Goal: Task Accomplishment & Management: Use online tool/utility

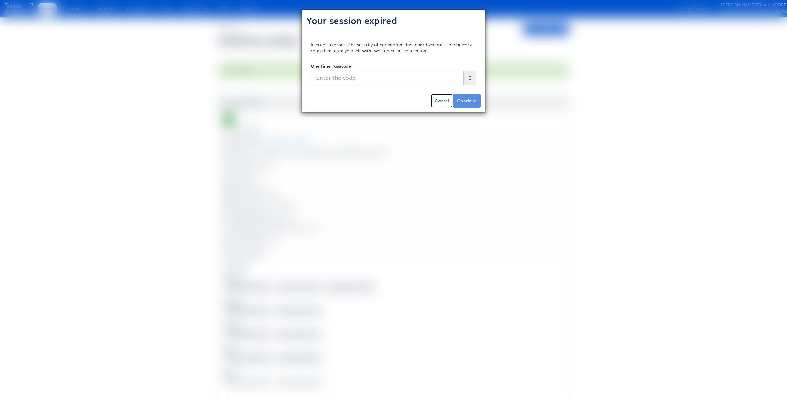
click at [446, 100] on link "Cancel" at bounding box center [442, 101] width 22 height 14
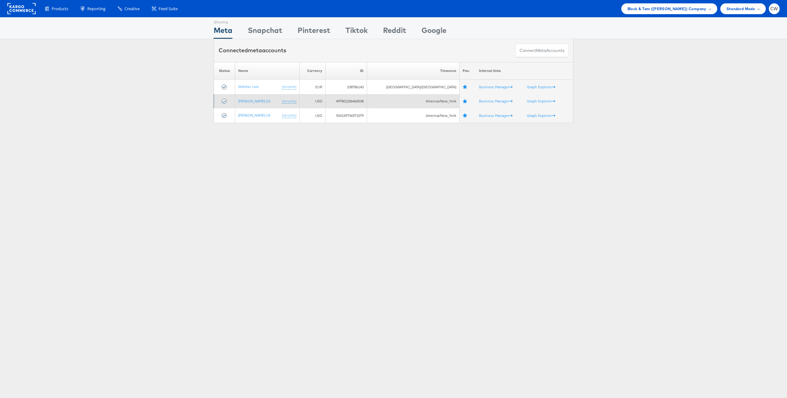
click at [253, 94] on td "[PERSON_NAME] 2.0 (rename)" at bounding box center [267, 101] width 65 height 14
click at [253, 100] on link "[PERSON_NAME] 2.0" at bounding box center [254, 101] width 32 height 5
click at [252, 88] on link "Stitcher Live" at bounding box center [248, 86] width 21 height 5
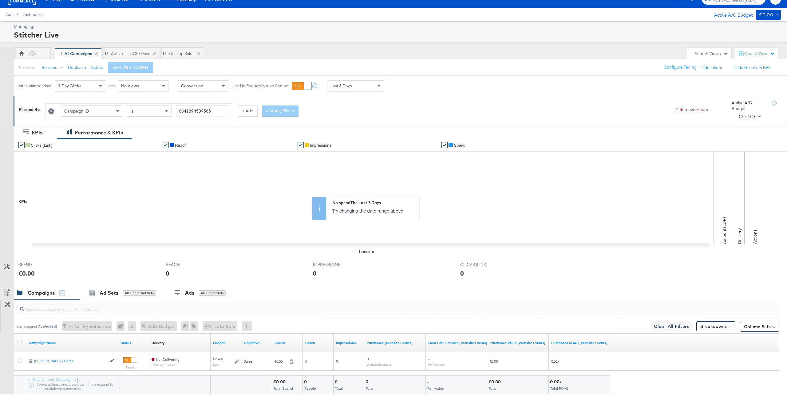
scroll to position [8, 0]
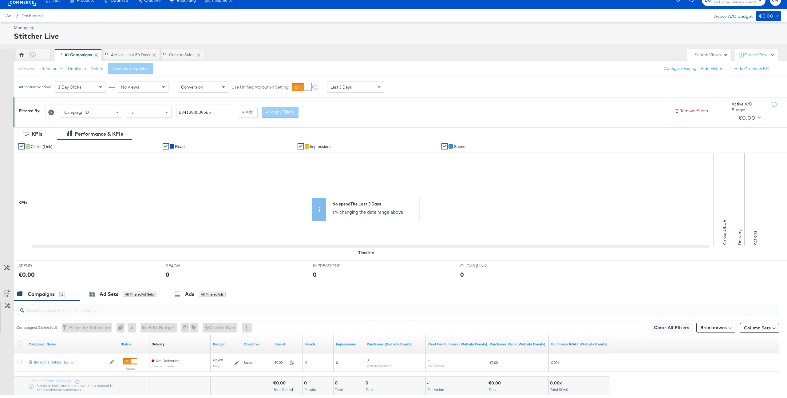
click at [51, 113] on icon at bounding box center [51, 113] width 6 height 6
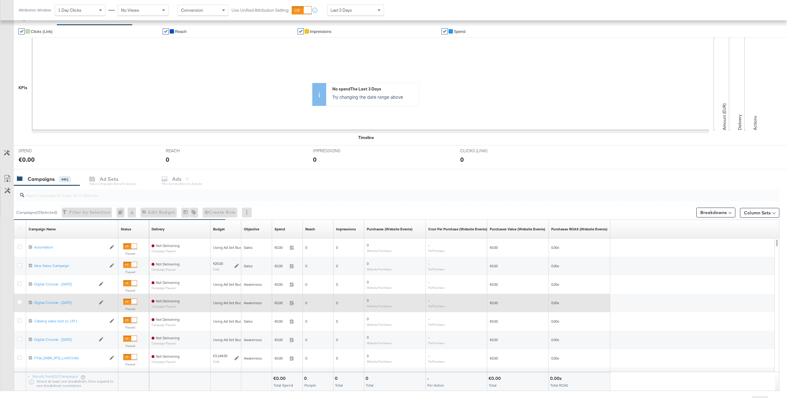
scroll to position [109, 0]
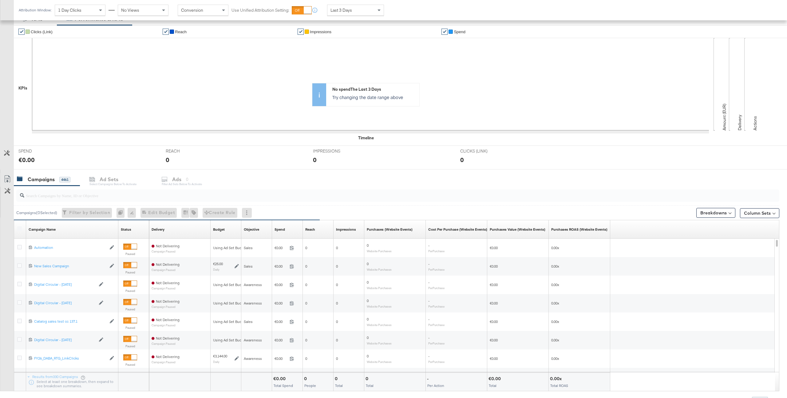
click at [77, 192] on input "search" at bounding box center [366, 193] width 684 height 12
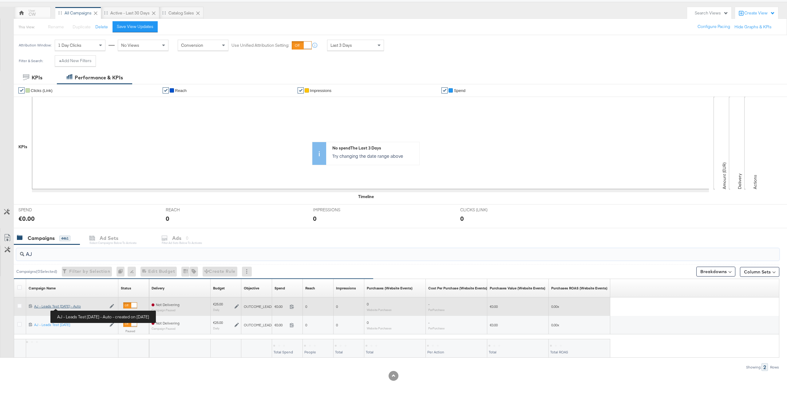
type input "AJ"
click at [74, 308] on div "AJ - Leads Test Aug 21 - Auto AJ - Leads Test Aug 21 - Auto" at bounding box center [70, 306] width 72 height 5
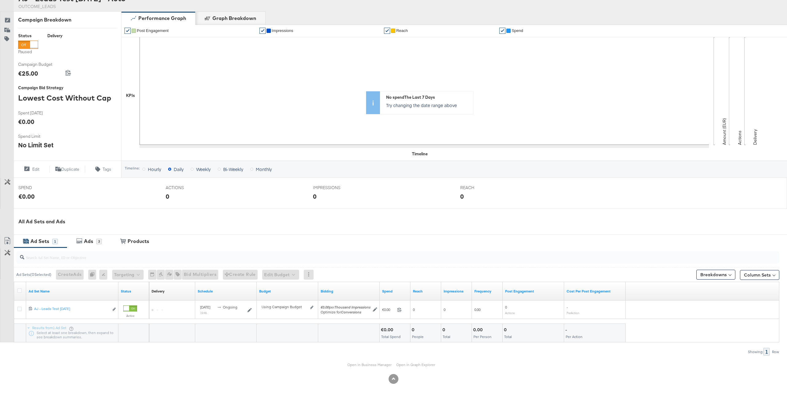
scroll to position [72, 0]
click at [100, 241] on div "3" at bounding box center [99, 242] width 6 height 6
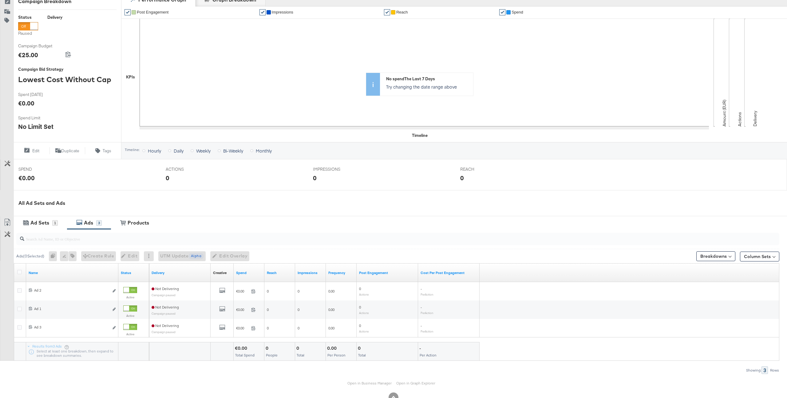
scroll to position [104, 0]
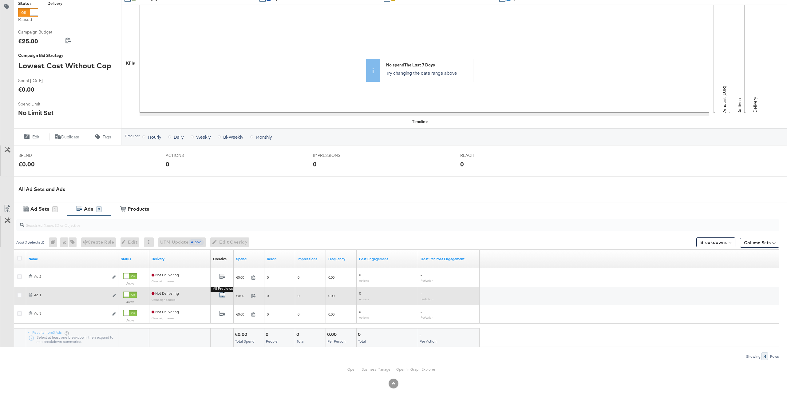
click at [223, 296] on icon "default" at bounding box center [222, 295] width 6 height 6
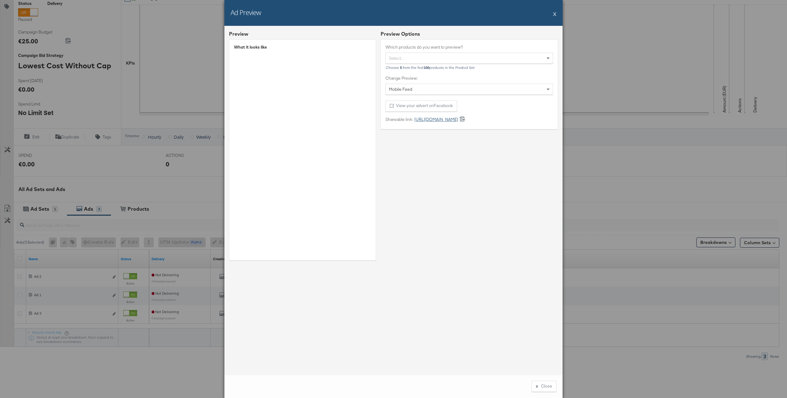
click at [450, 117] on link "https://fb.me/20TiIE9DIfnY4JP" at bounding box center [435, 120] width 45 height 6
click at [556, 15] on button "X" at bounding box center [554, 14] width 3 height 12
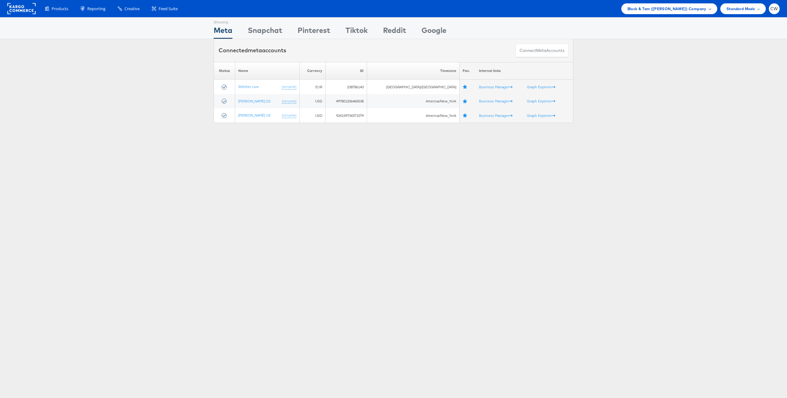
click at [667, 8] on span "Block & Tam ([PERSON_NAME]) Company" at bounding box center [667, 9] width 79 height 6
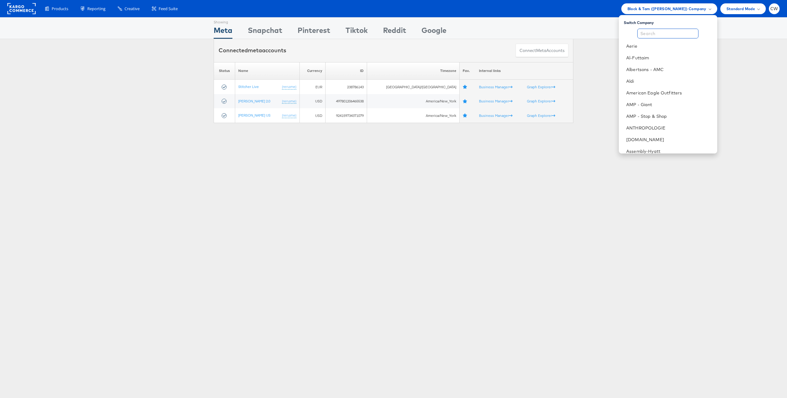
click at [656, 32] on input "text" at bounding box center [668, 34] width 61 height 10
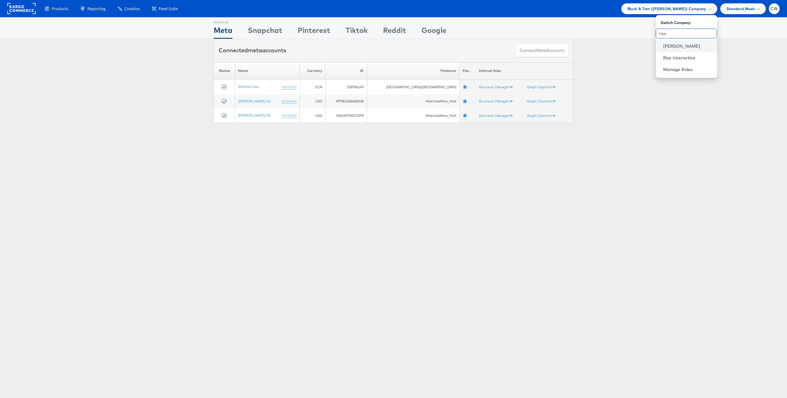
type input "rise"
click at [672, 46] on link "Mason - Risewell" at bounding box center [688, 46] width 49 height 6
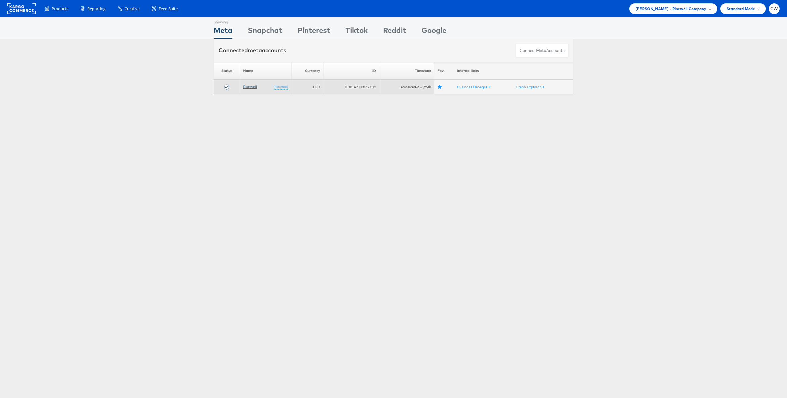
click at [247, 85] on link "Risewell" at bounding box center [250, 86] width 14 height 5
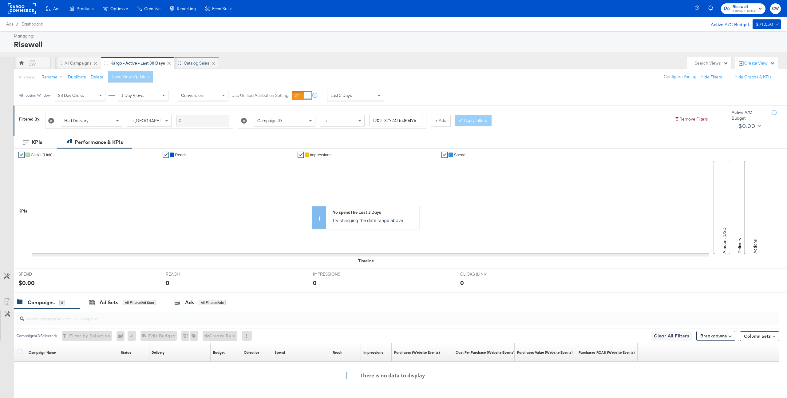
click at [201, 68] on div "Catalog Sales" at bounding box center [197, 63] width 44 height 12
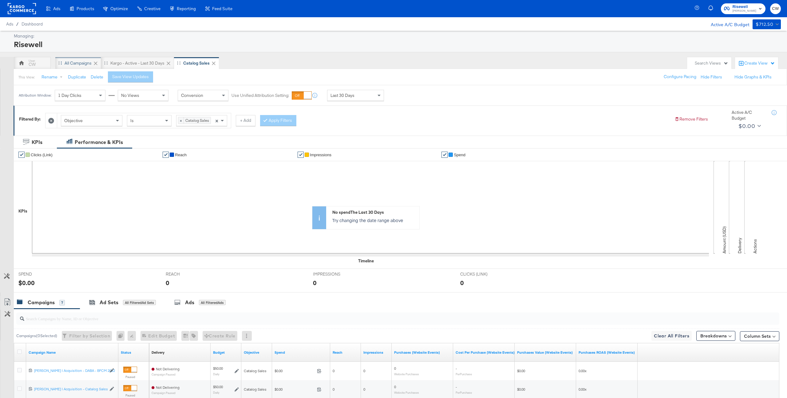
click at [76, 62] on div "All Campaigns" at bounding box center [78, 63] width 27 height 6
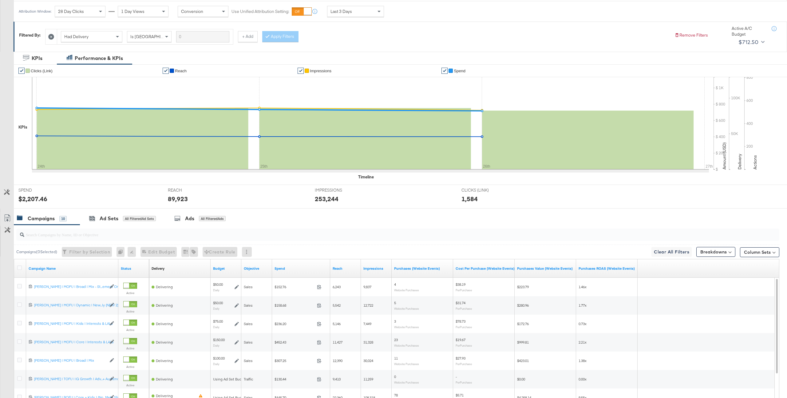
scroll to position [46, 0]
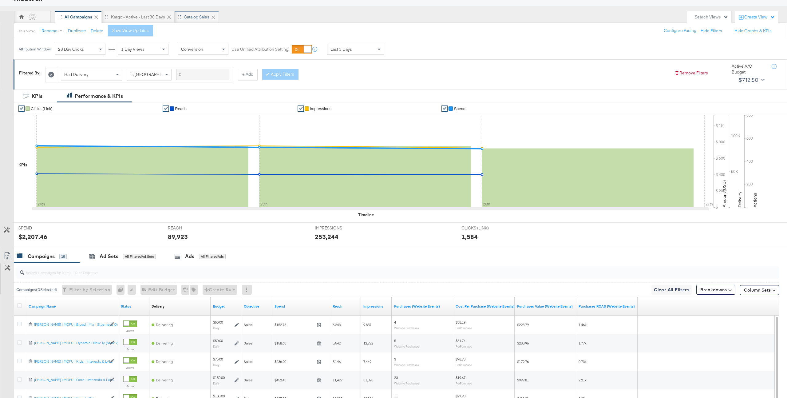
click at [181, 21] on div "Catalog Sales" at bounding box center [197, 17] width 44 height 12
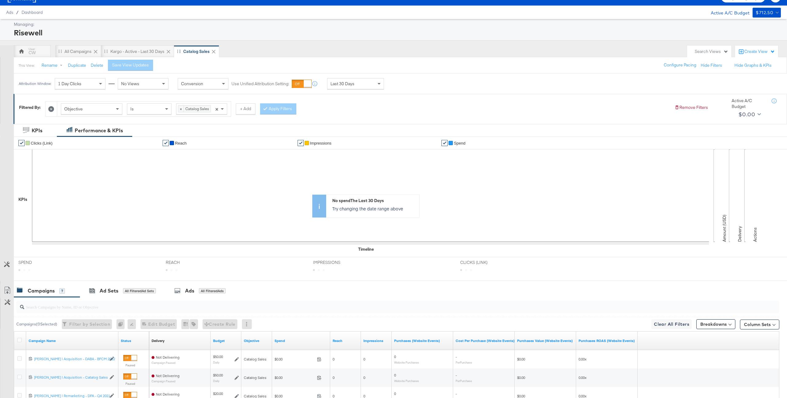
scroll to position [46, 0]
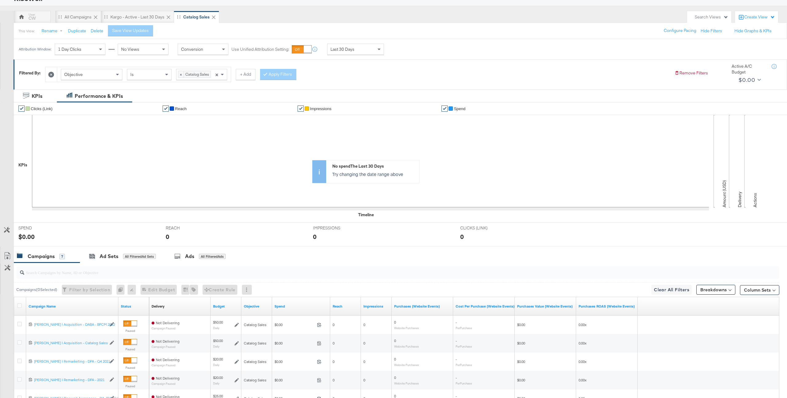
click at [137, 24] on div "This View: Rename Duplicate Delete Save View Updates Configure Pacing Hide Filt…" at bounding box center [401, 30] width 774 height 17
click at [141, 19] on div "Kargo - Active - Last 30 Days" at bounding box center [137, 17] width 54 height 6
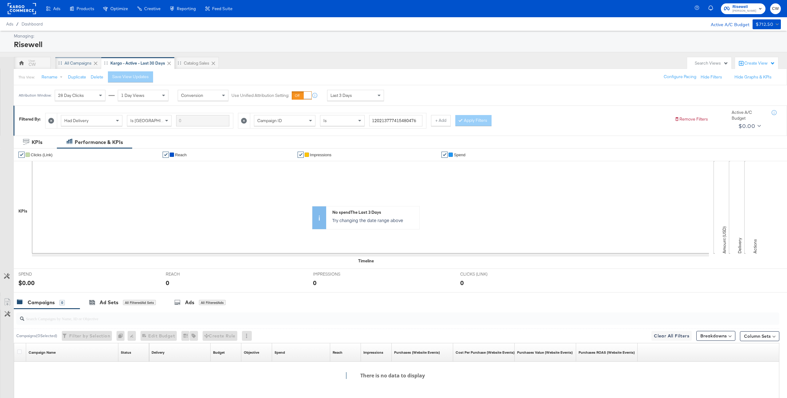
click at [82, 57] on div "All Campaigns" at bounding box center [78, 63] width 46 height 12
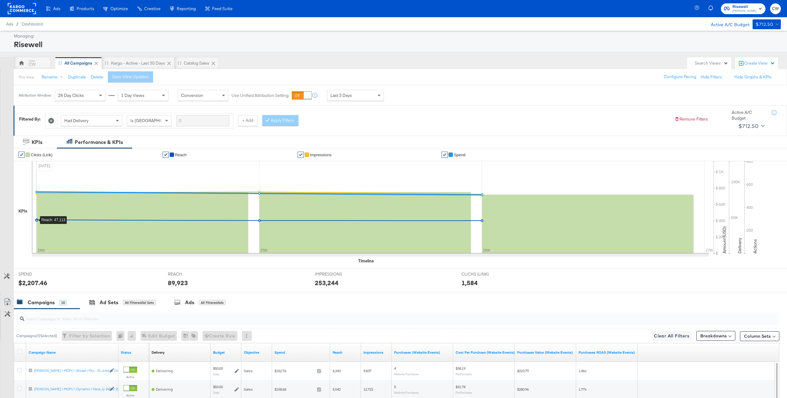
scroll to position [157, 0]
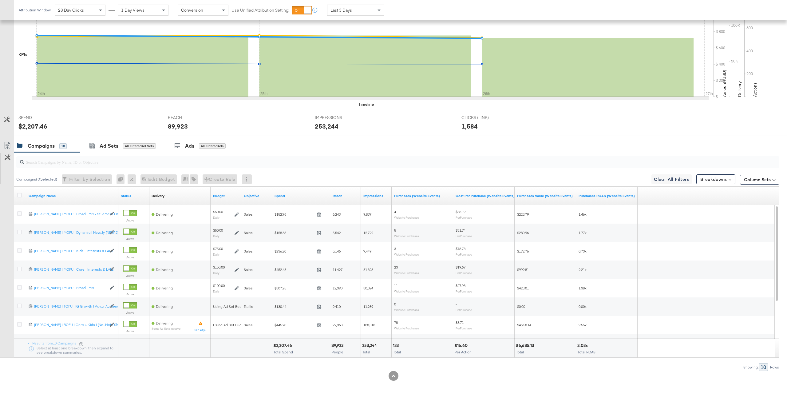
click at [86, 171] on div at bounding box center [397, 162] width 766 height 20
click at [90, 165] on input "search" at bounding box center [366, 159] width 684 height 12
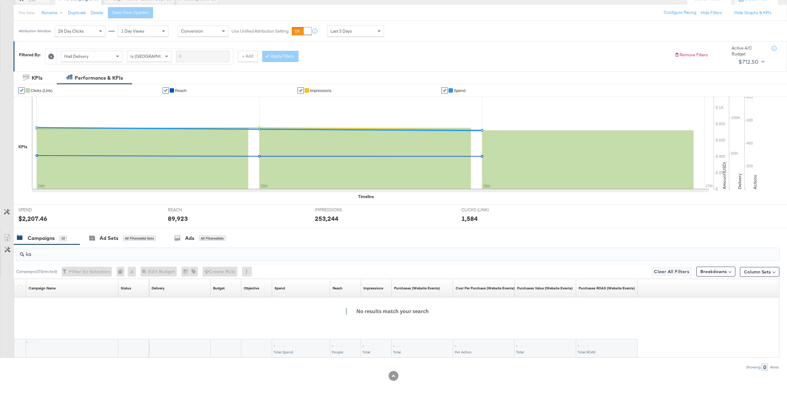
scroll to position [64, 0]
type input "kargo"
click at [130, 227] on div "SPEND SPEND $2,207.46" at bounding box center [88, 216] width 149 height 23
click at [129, 239] on div "All Filtered Ad Sets" at bounding box center [139, 239] width 33 height 6
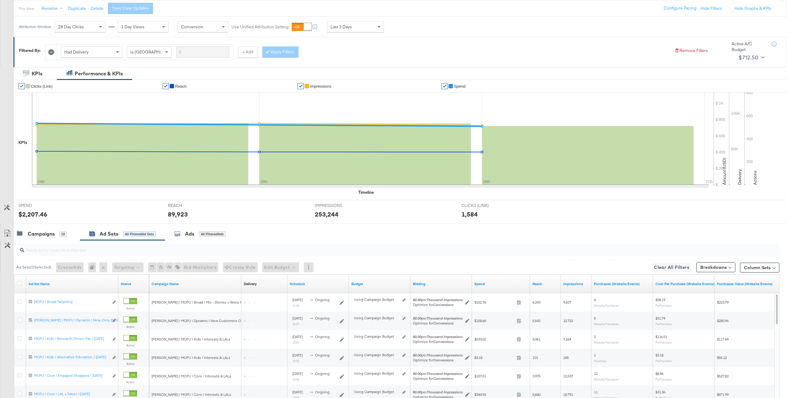
scroll to position [70, 0]
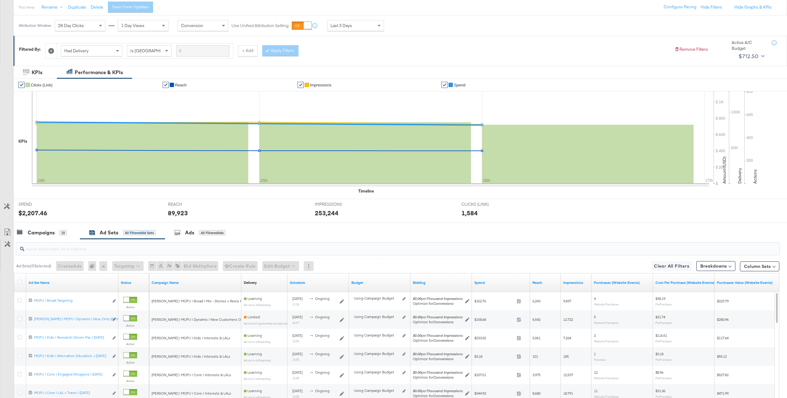
click at [130, 249] on input "search" at bounding box center [366, 246] width 684 height 12
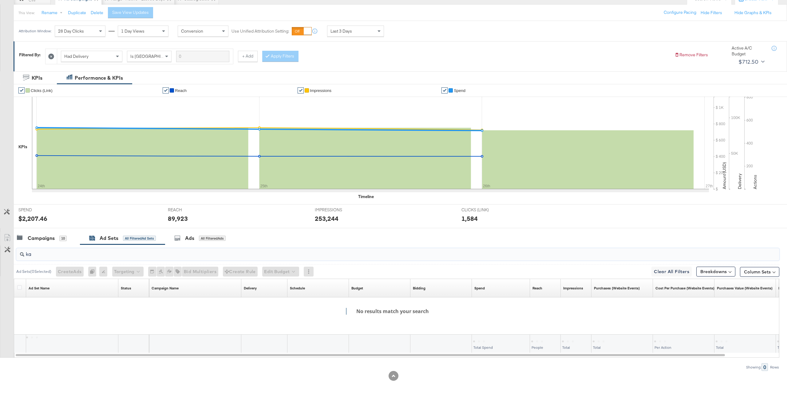
scroll to position [64, 0]
type input "kargo"
click at [226, 237] on div "All Filtered Ads" at bounding box center [212, 239] width 27 height 6
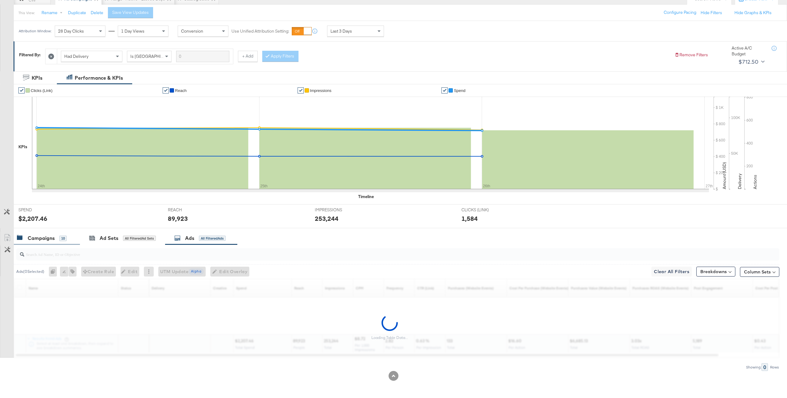
click at [59, 244] on div "Campaigns 10" at bounding box center [47, 238] width 66 height 13
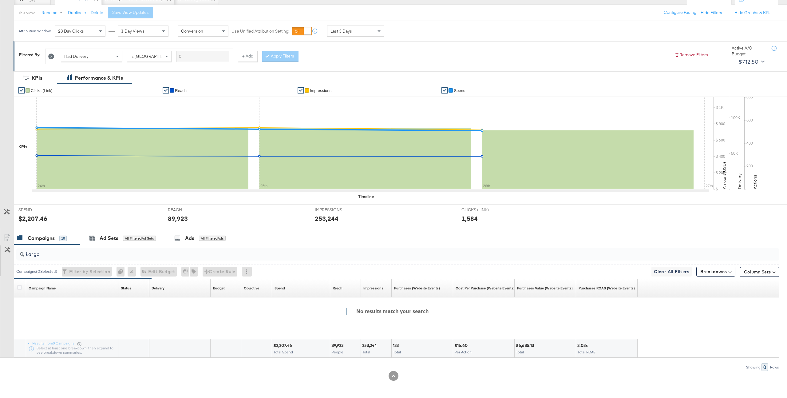
scroll to position [0, 0]
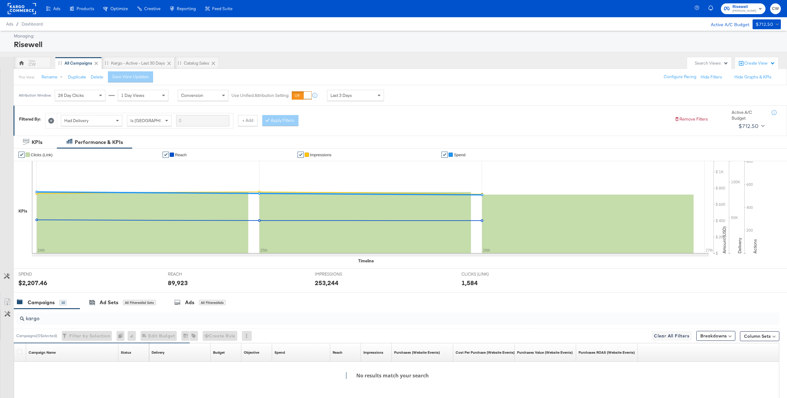
click at [713, 61] on div "Search Views" at bounding box center [712, 63] width 34 height 6
click at [700, 138] on div "Kargo - Active - Last 30 Days" at bounding box center [689, 137] width 54 height 4
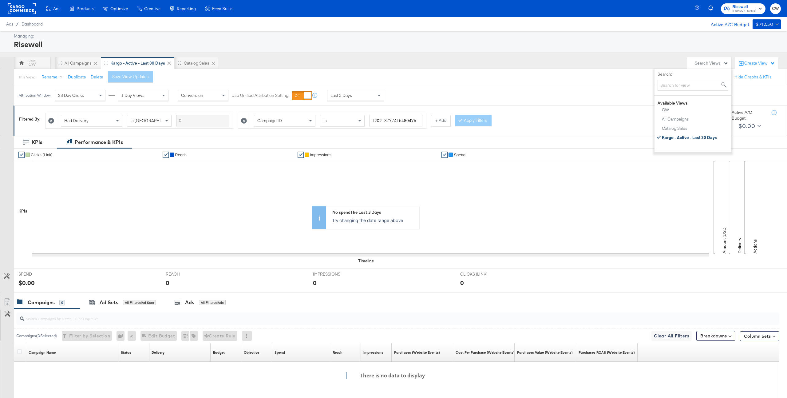
click at [358, 97] on div "Last 3 Days" at bounding box center [356, 95] width 56 height 10
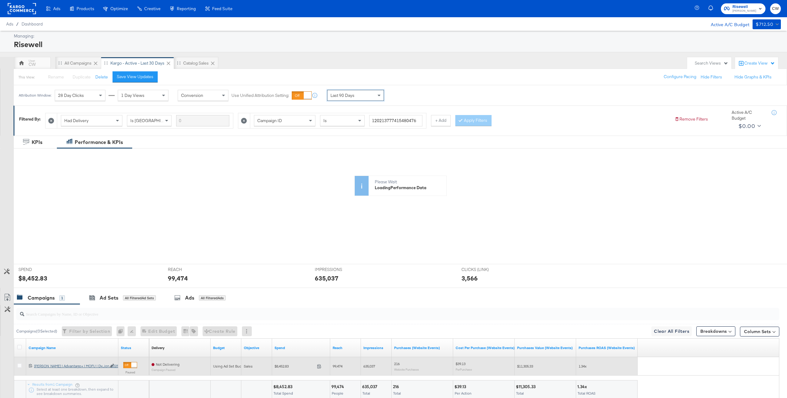
click at [84, 366] on div "Mason | Advantage+ | MOFU | Dynamic | New Customers Only - Previous Version (20…" at bounding box center [70, 366] width 72 height 5
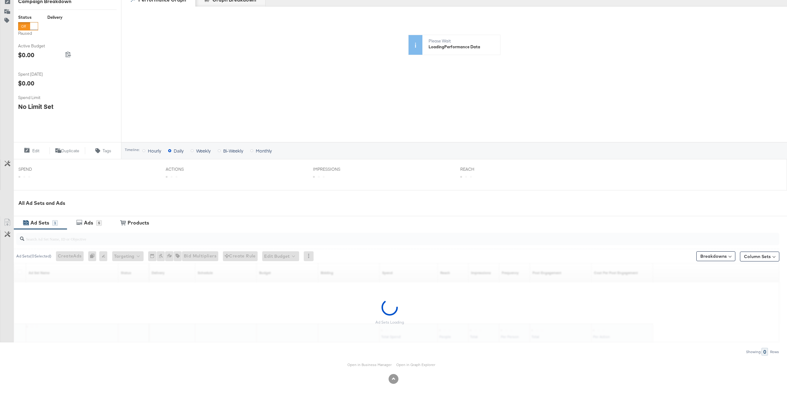
scroll to position [72, 0]
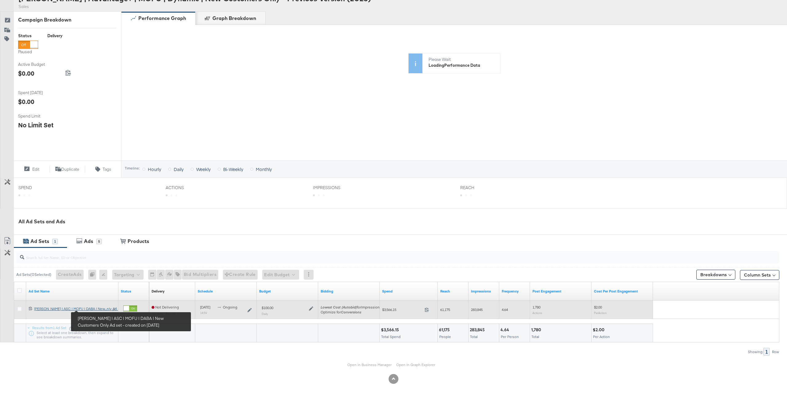
click at [94, 309] on div "Mason | ASC | MOFU | DABA | New Customers Only Ad set Mason | ASC | MOFU | DABA…" at bounding box center [71, 308] width 75 height 5
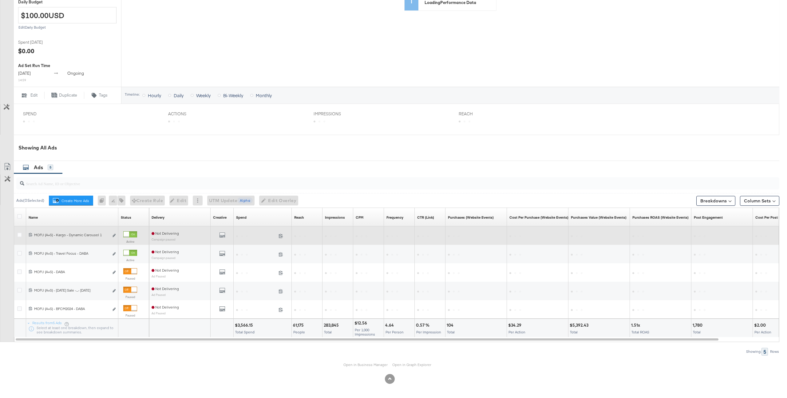
scroll to position [159, 0]
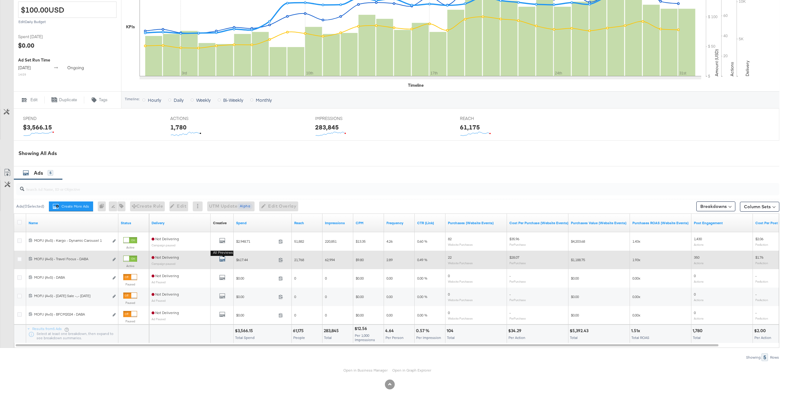
click at [221, 261] on icon "default" at bounding box center [222, 259] width 6 height 6
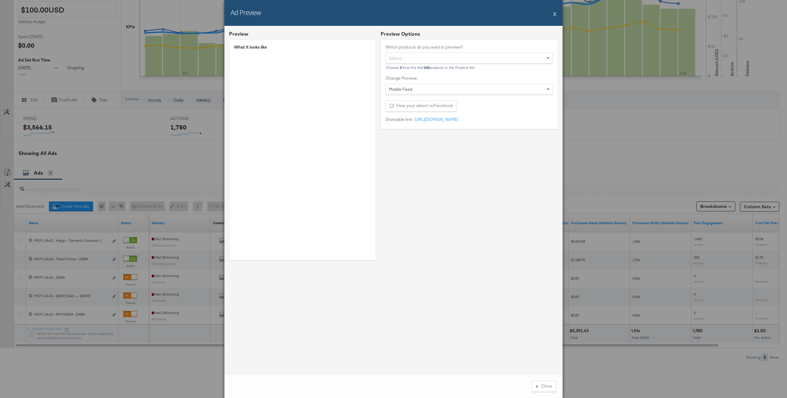
click at [558, 12] on div "Ad Preview X" at bounding box center [394, 13] width 338 height 26
click at [552, 15] on div "Ad Preview X" at bounding box center [394, 13] width 338 height 26
click at [555, 12] on button "X" at bounding box center [554, 14] width 3 height 12
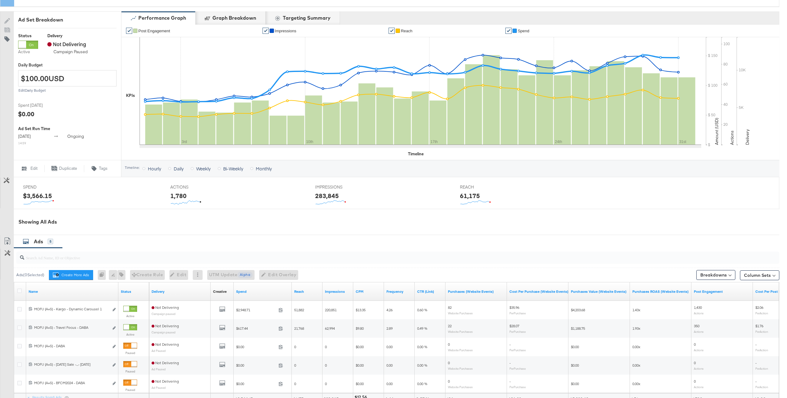
scroll to position [0, 0]
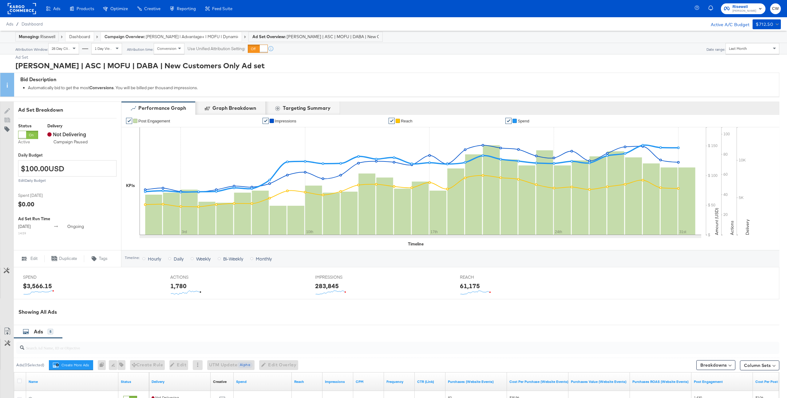
click at [163, 34] on span "Mason | Advantage+ | MOFU | Dynamic | New Customers Only - Previous Version (20…" at bounding box center [192, 37] width 92 height 6
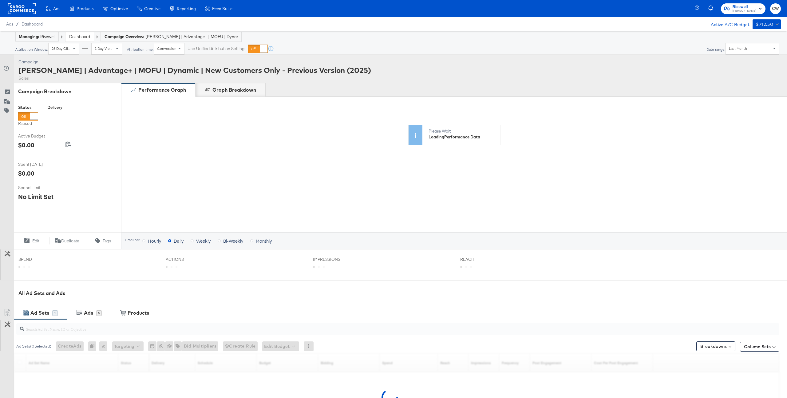
click at [85, 37] on link "Dashboard" at bounding box center [79, 37] width 21 height 6
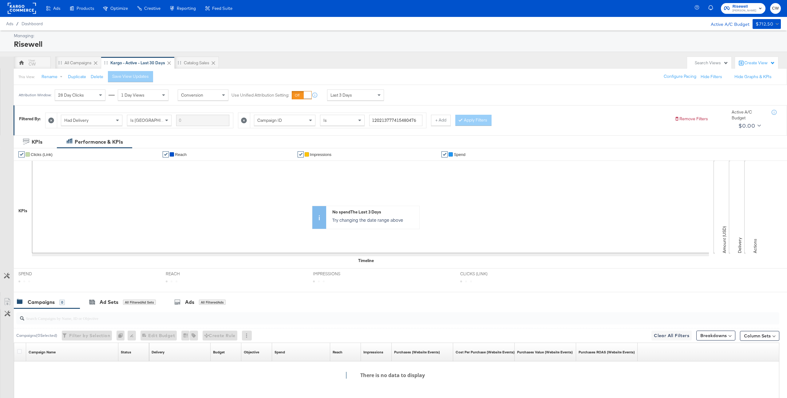
scroll to position [64, 0]
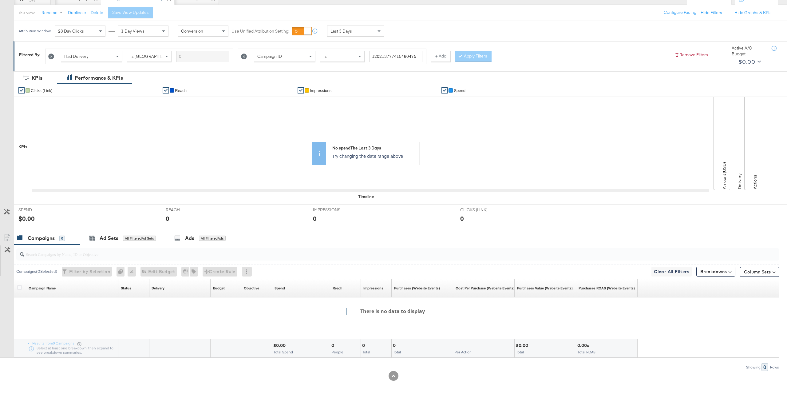
click at [53, 58] on icon at bounding box center [51, 57] width 6 height 6
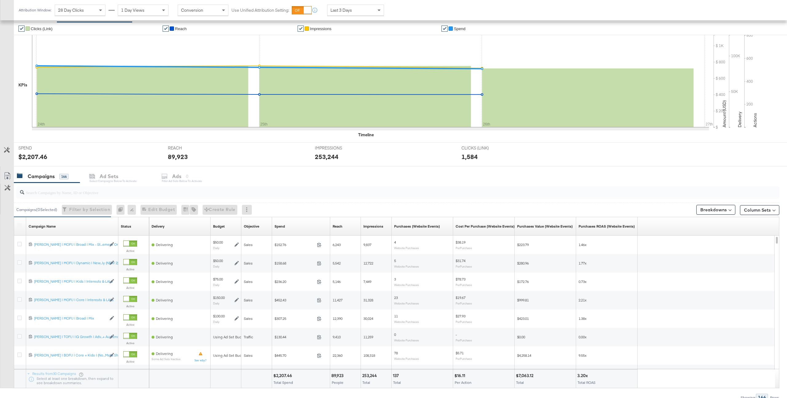
scroll to position [110, 0]
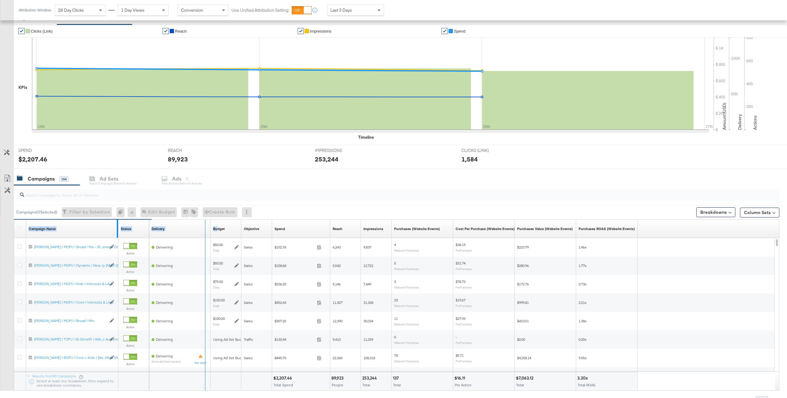
drag, startPoint x: 118, startPoint y: 226, endPoint x: 217, endPoint y: 231, distance: 99.8
click at [14, 220] on div "Campaign Name Sorting Unavailable Status Sorting Unavailable Delivery Sorting U…" at bounding box center [14, 220] width 0 height 0
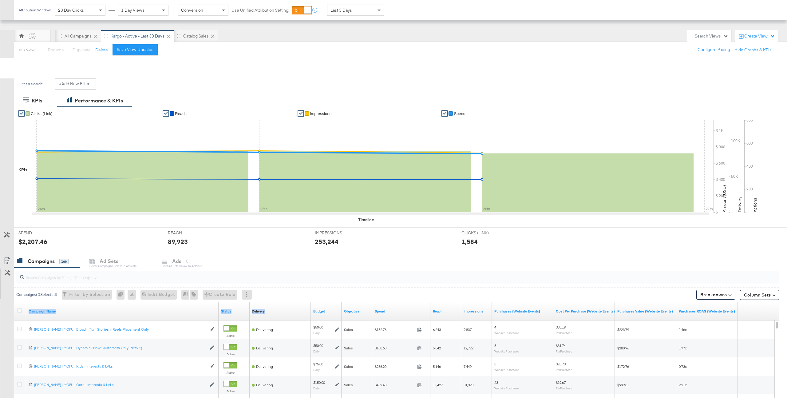
scroll to position [0, 0]
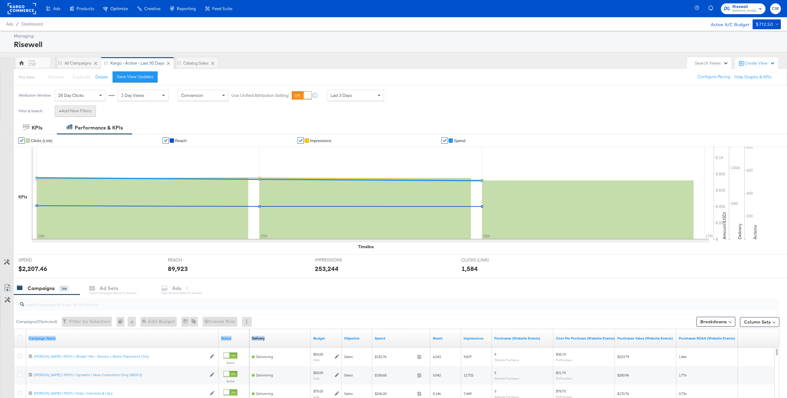
click at [84, 113] on button "+ Add New Filters" at bounding box center [75, 111] width 41 height 11
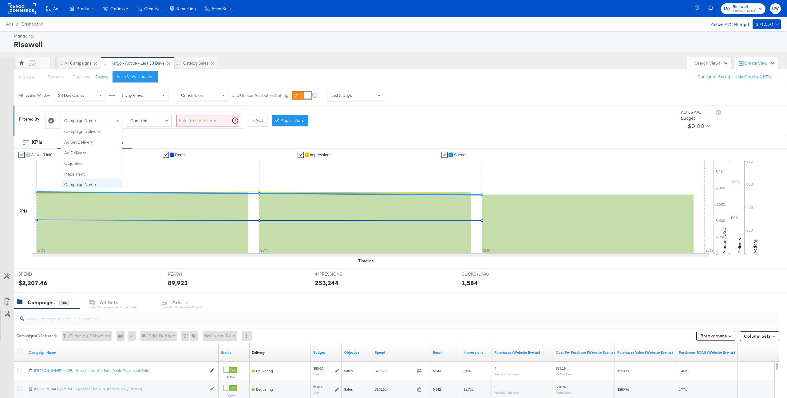
click at [89, 123] on span "Campaign Name" at bounding box center [80, 121] width 32 height 6
type input "had"
click at [280, 117] on button "Apply Filters" at bounding box center [280, 120] width 36 height 11
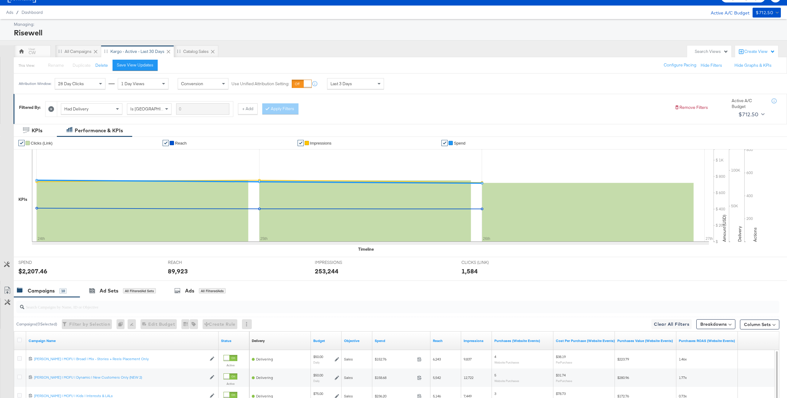
scroll to position [157, 0]
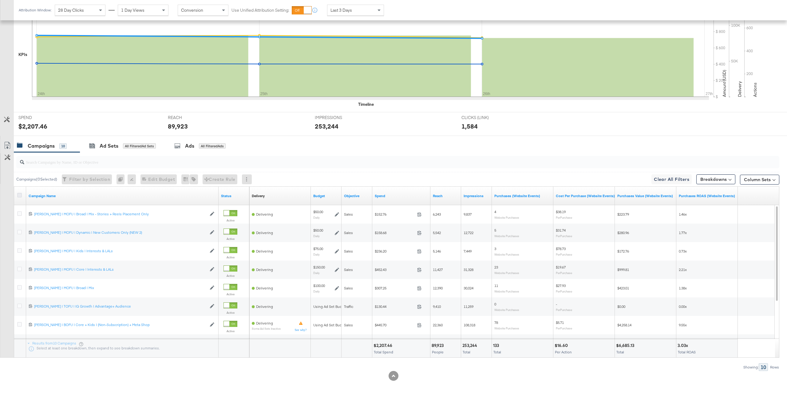
click at [20, 195] on icon at bounding box center [19, 195] width 5 height 5
click at [0, 0] on input "checkbox" at bounding box center [0, 0] width 0 height 0
click at [215, 149] on div "Ads for 10 Campaigns" at bounding box center [202, 145] width 57 height 7
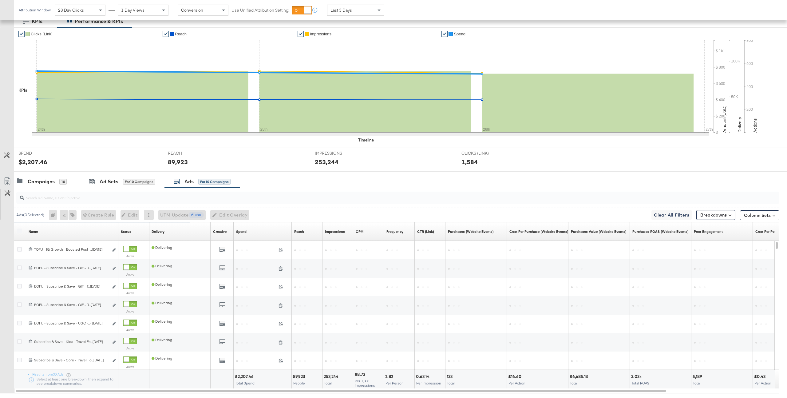
scroll to position [129, 0]
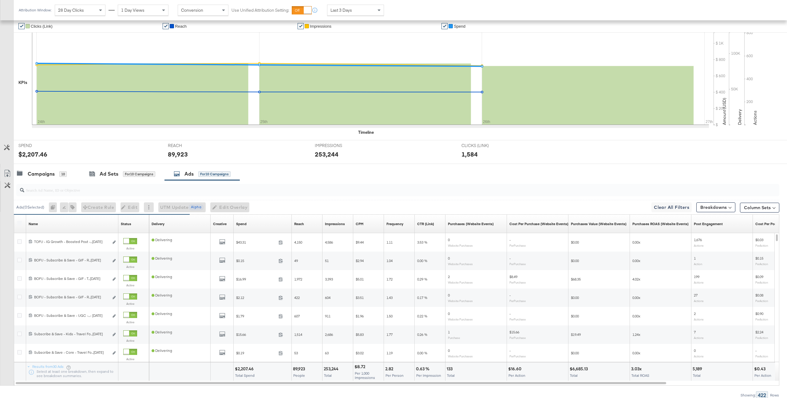
click at [165, 195] on div at bounding box center [397, 190] width 763 height 12
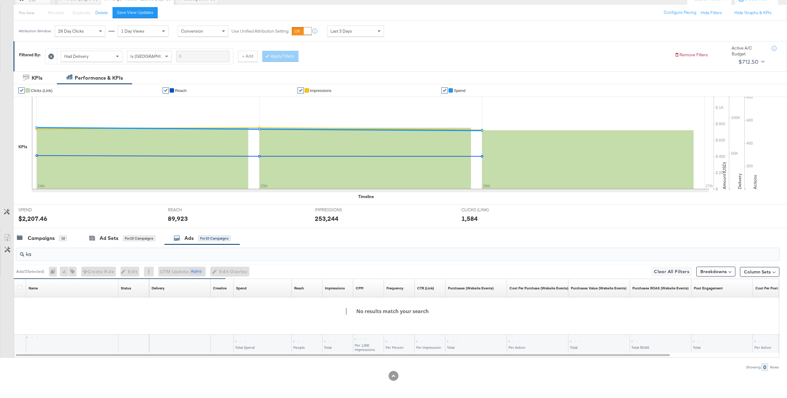
scroll to position [64, 0]
type input "k"
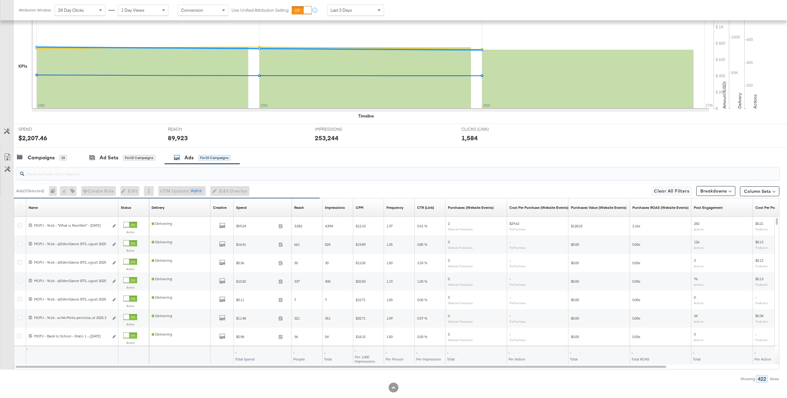
scroll to position [157, 0]
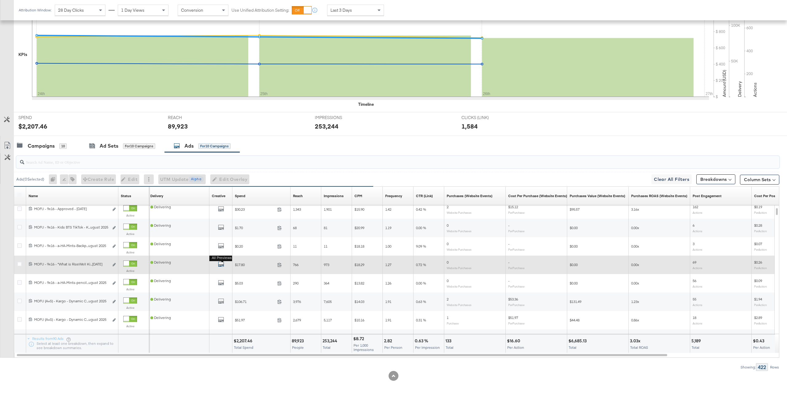
click at [222, 265] on icon "default" at bounding box center [221, 264] width 6 height 6
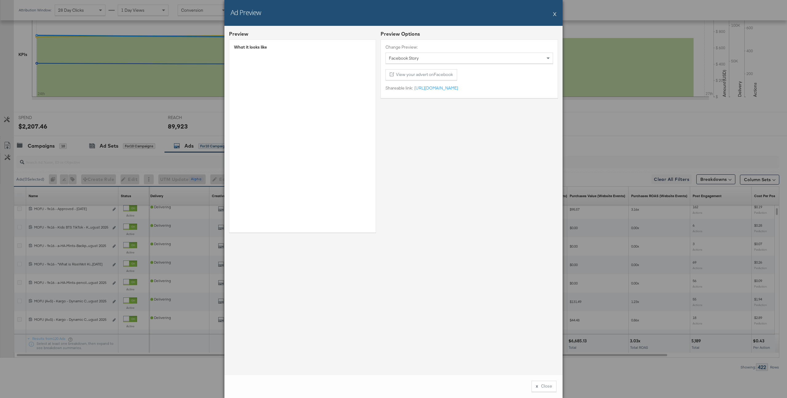
click at [555, 11] on button "X" at bounding box center [554, 14] width 3 height 12
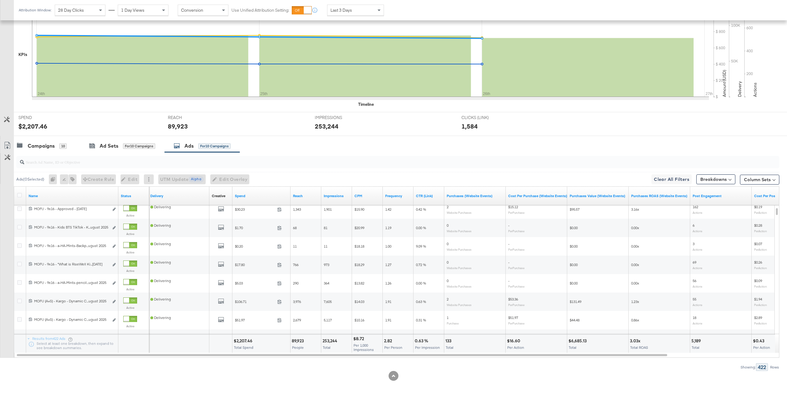
scroll to position [0, 0]
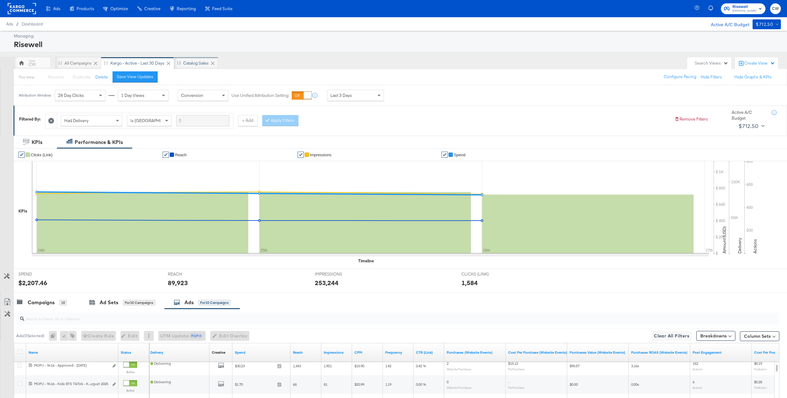
click at [197, 65] on div "Catalog Sales" at bounding box center [196, 63] width 26 height 6
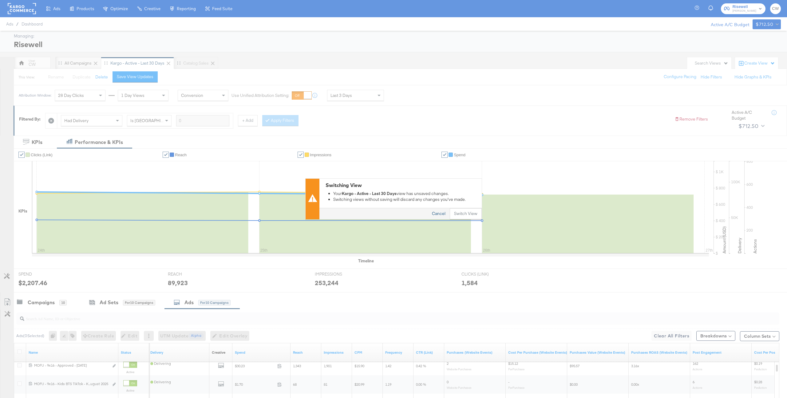
click at [441, 213] on button "Cancel" at bounding box center [439, 214] width 22 height 11
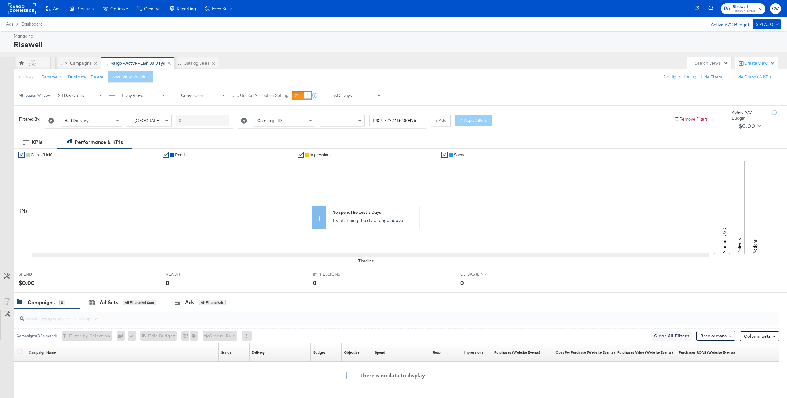
scroll to position [64, 0]
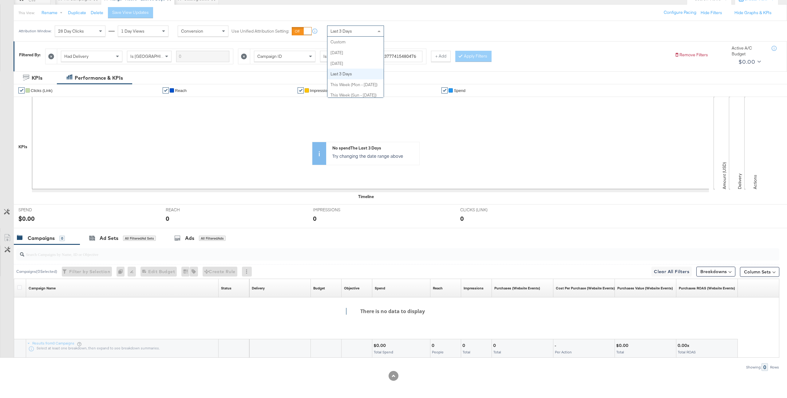
click at [353, 33] on div "Last 3 Days" at bounding box center [356, 31] width 56 height 10
click at [346, 31] on span "Last Week (Sun - Sat)" at bounding box center [350, 31] width 39 height 6
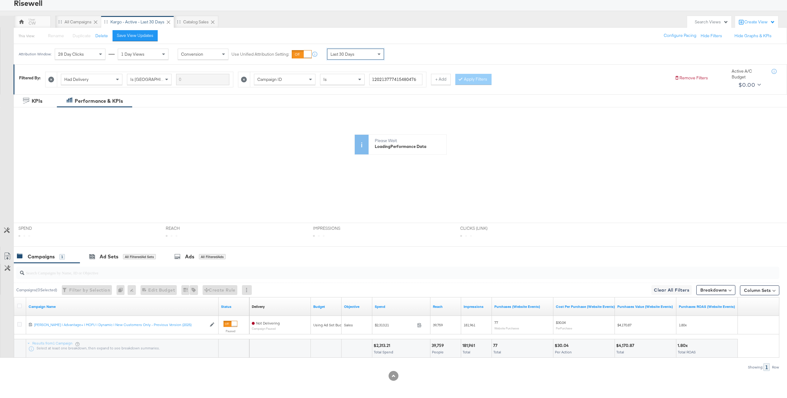
scroll to position [0, 0]
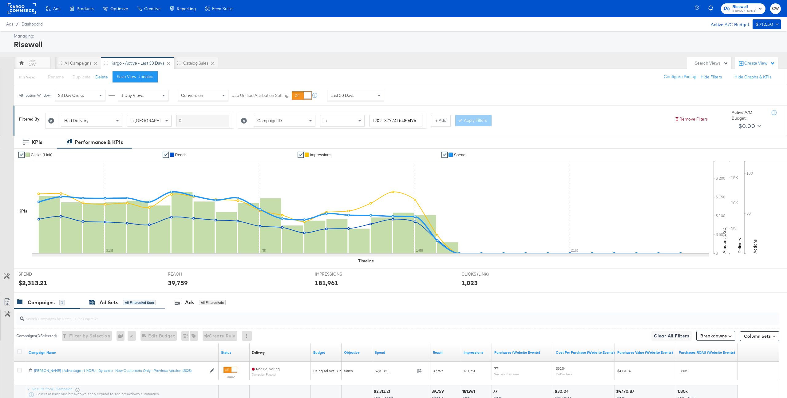
click at [143, 304] on div "All Filtered Ad Sets" at bounding box center [139, 303] width 33 height 6
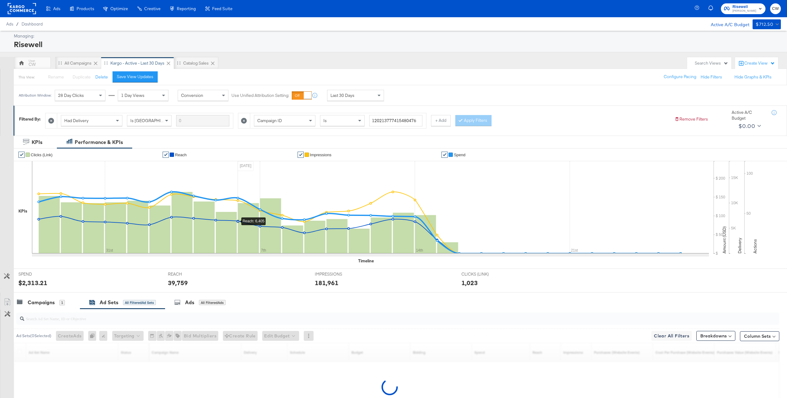
scroll to position [46, 0]
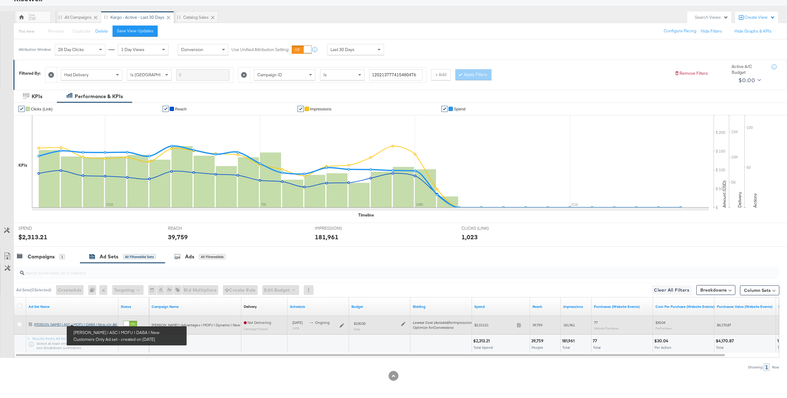
click at [90, 324] on div "Mason | ASC | MOFU | DABA | New Customers Only Ad set Mason | ASC | MOFU | DABA…" at bounding box center [71, 324] width 75 height 5
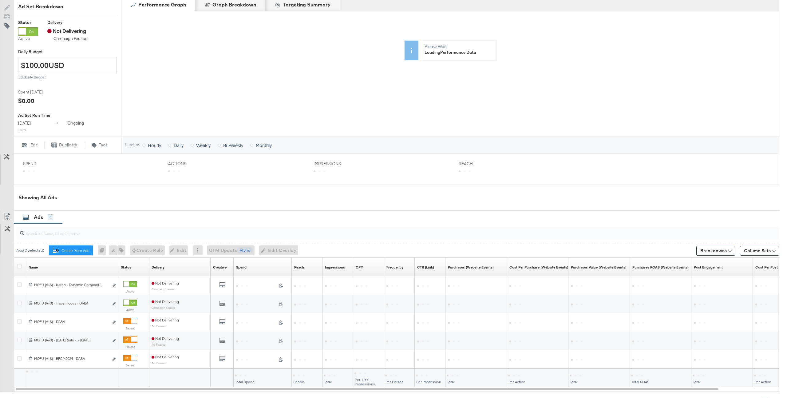
scroll to position [159, 0]
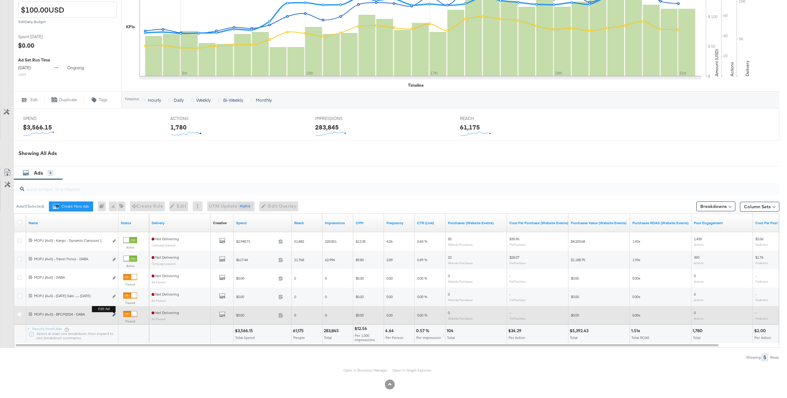
click at [114, 314] on icon "link" at bounding box center [114, 314] width 3 height 3
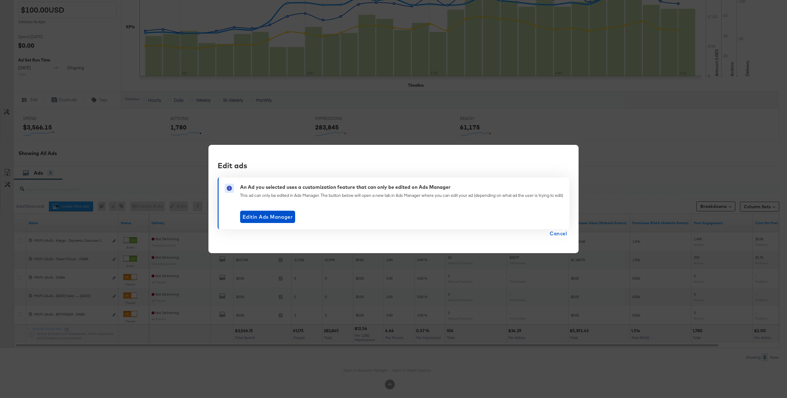
click at [558, 235] on span "Cancel" at bounding box center [558, 233] width 17 height 9
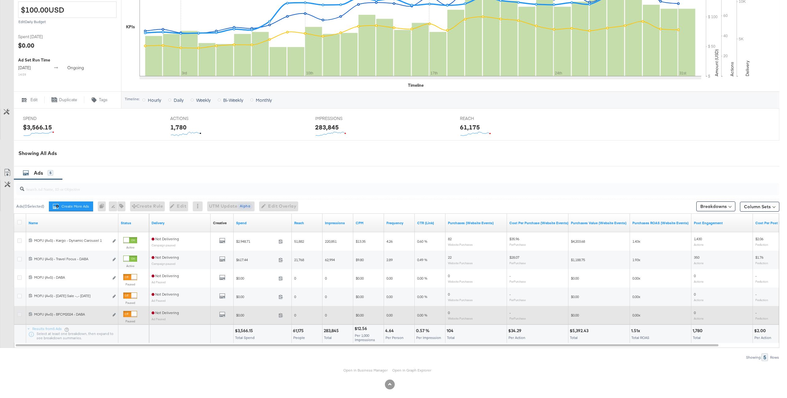
click at [19, 315] on icon at bounding box center [19, 314] width 5 height 5
click at [0, 0] on input "checkbox" at bounding box center [0, 0] width 0 height 0
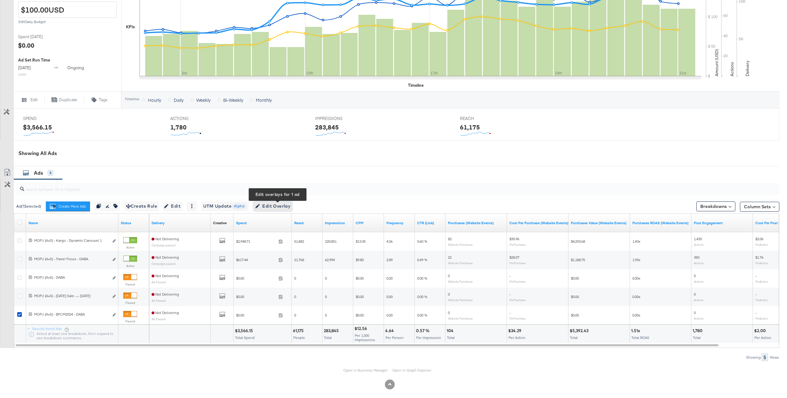
click at [281, 205] on span "Edit Overlay Edit overlays for 1 ad" at bounding box center [272, 206] width 35 height 8
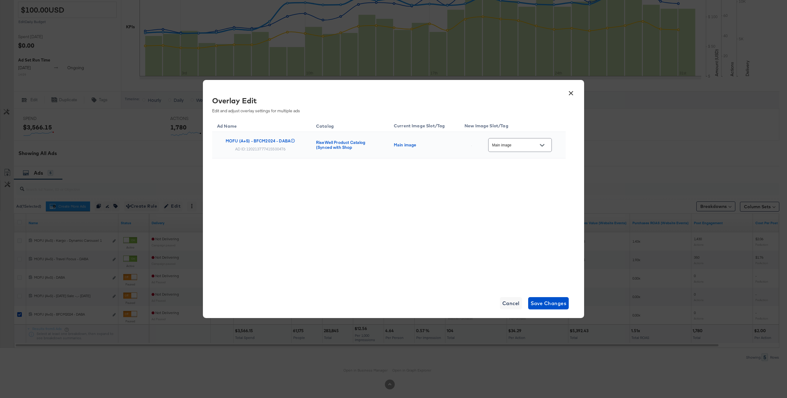
click at [534, 143] on input "Main image" at bounding box center [515, 145] width 49 height 7
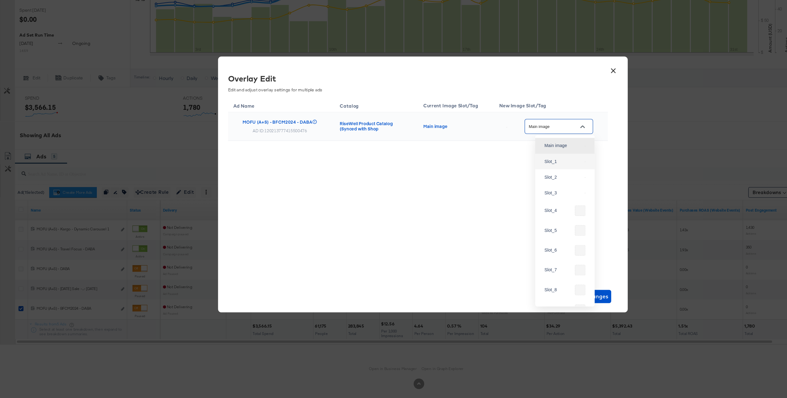
click at [572, 90] on button "×" at bounding box center [571, 91] width 11 height 11
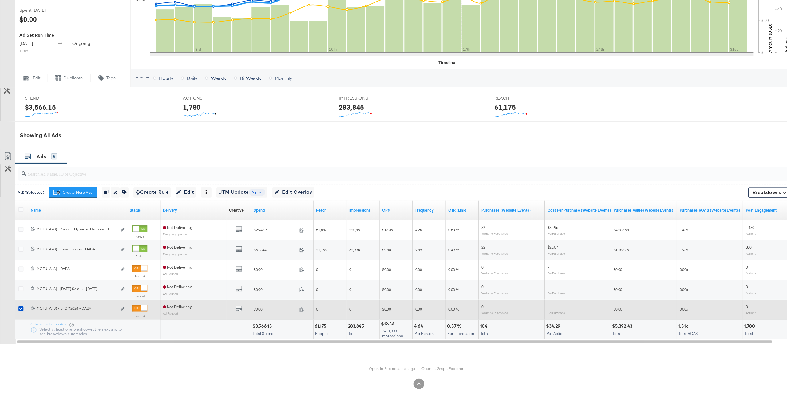
click at [17, 313] on div at bounding box center [20, 315] width 11 height 11
click at [18, 317] on div at bounding box center [20, 315] width 6 height 6
click at [19, 314] on icon at bounding box center [19, 314] width 5 height 5
click at [0, 0] on input "checkbox" at bounding box center [0, 0] width 0 height 0
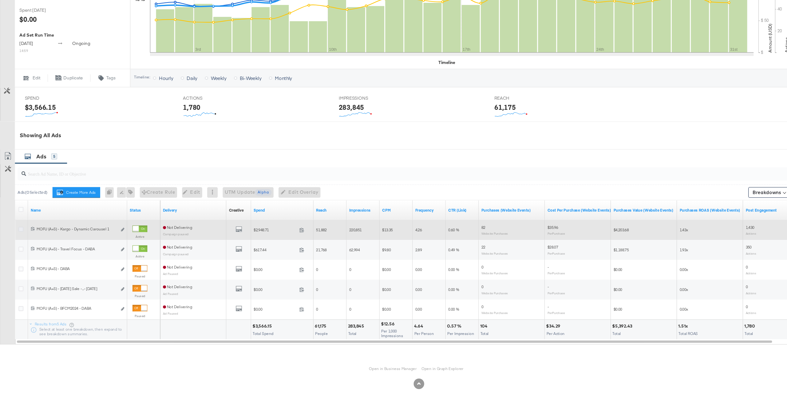
click at [20, 241] on icon at bounding box center [19, 240] width 5 height 5
click at [0, 0] on input "checkbox" at bounding box center [0, 0] width 0 height 0
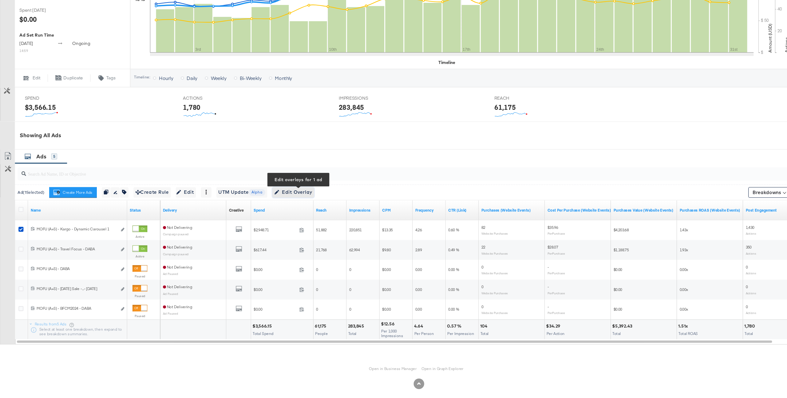
click at [277, 204] on span "Edit Overlay Edit overlays for 1 ad" at bounding box center [272, 206] width 35 height 8
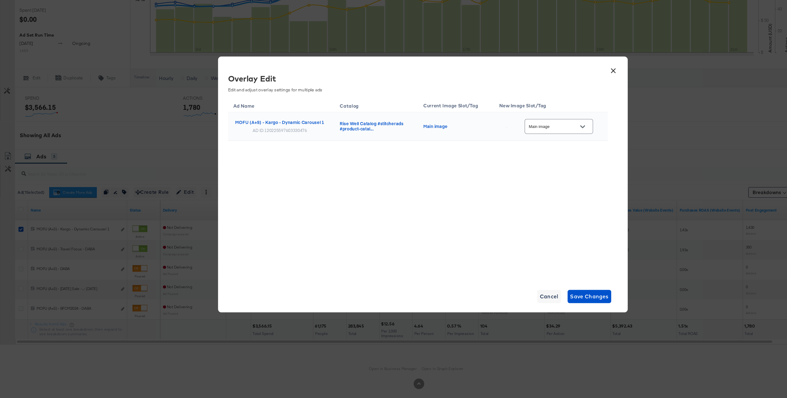
click at [532, 143] on input "Main image" at bounding box center [515, 145] width 49 height 7
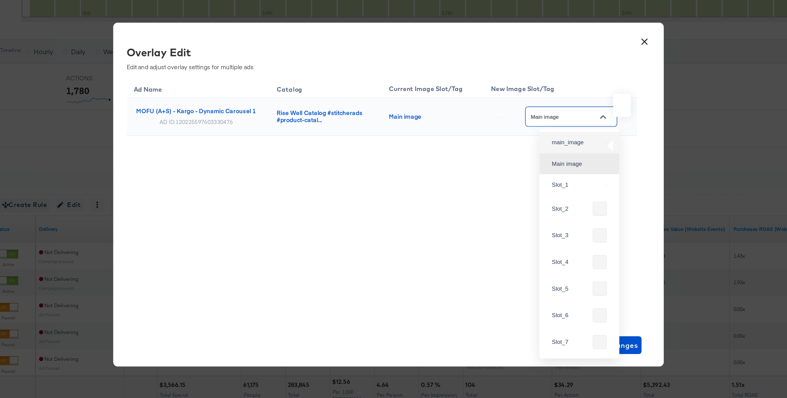
click at [544, 164] on img at bounding box center [544, 163] width 1 height 1
type input "main_image"
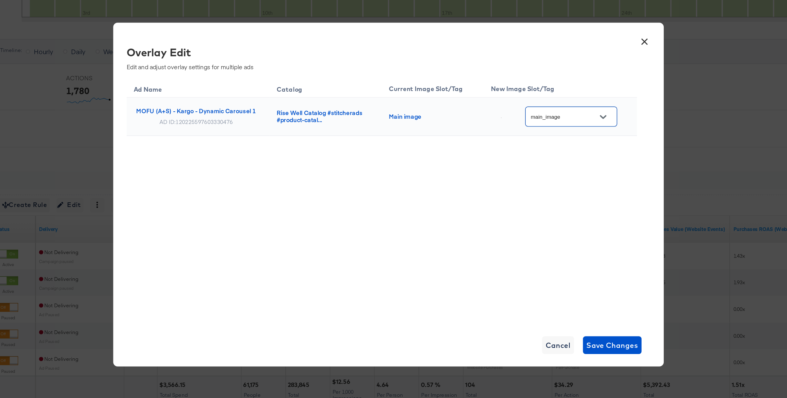
click at [569, 91] on button "×" at bounding box center [571, 91] width 11 height 11
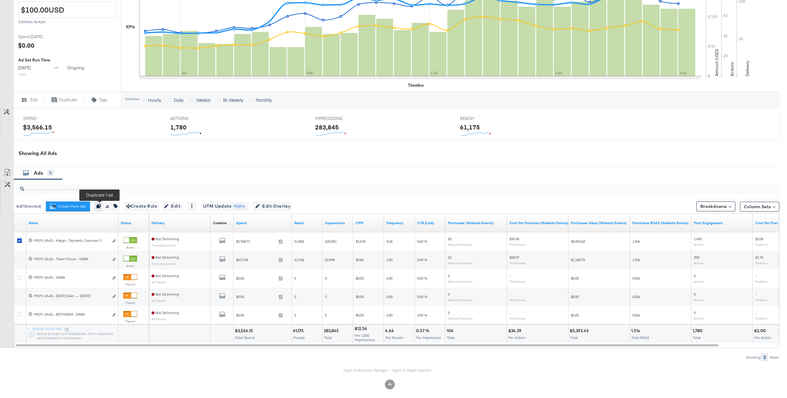
click at [99, 207] on icon "button" at bounding box center [99, 206] width 4 height 4
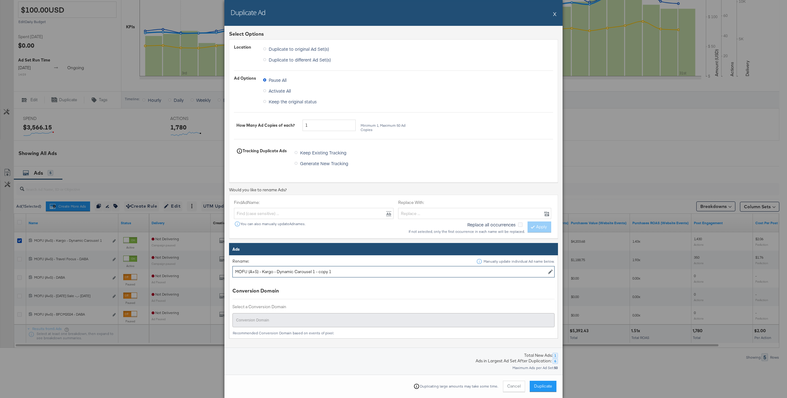
click at [287, 268] on input "MOFU (A+S) - Kargo - Dynamic Carousel 1 - copy 1" at bounding box center [394, 271] width 322 height 11
type input "test"
click at [542, 390] on button "Duplicate" at bounding box center [543, 386] width 27 height 11
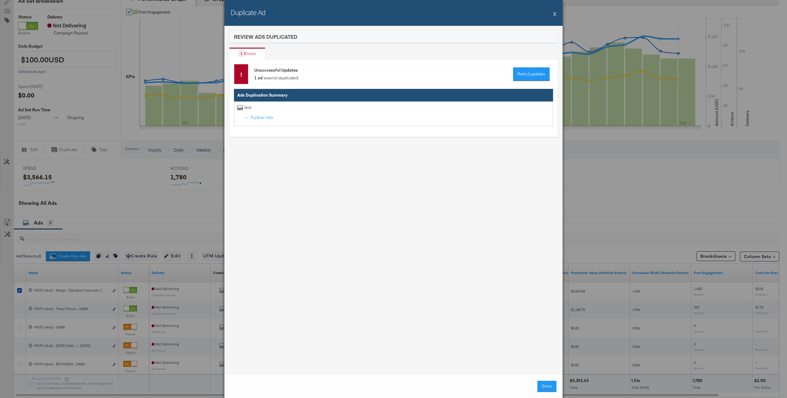
scroll to position [164, 0]
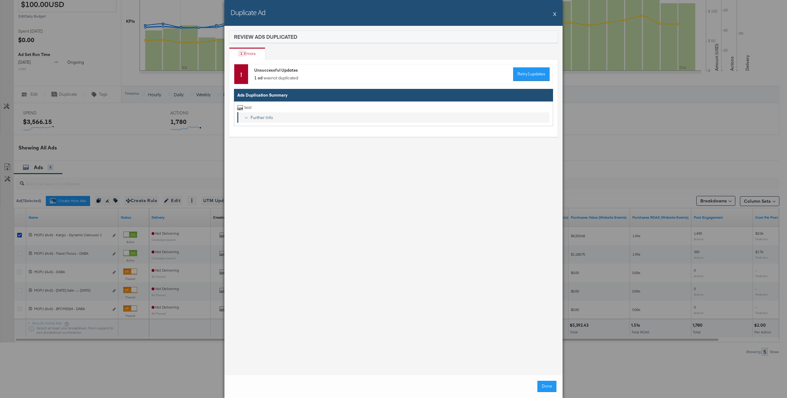
click at [257, 120] on div "Further Info" at bounding box center [397, 118] width 299 height 6
click at [253, 143] on div "View Error" at bounding box center [258, 141] width 32 height 6
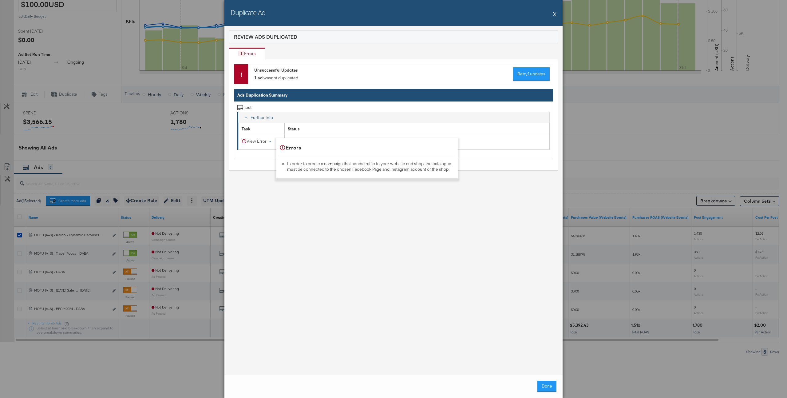
click at [554, 14] on button "X" at bounding box center [554, 14] width 3 height 12
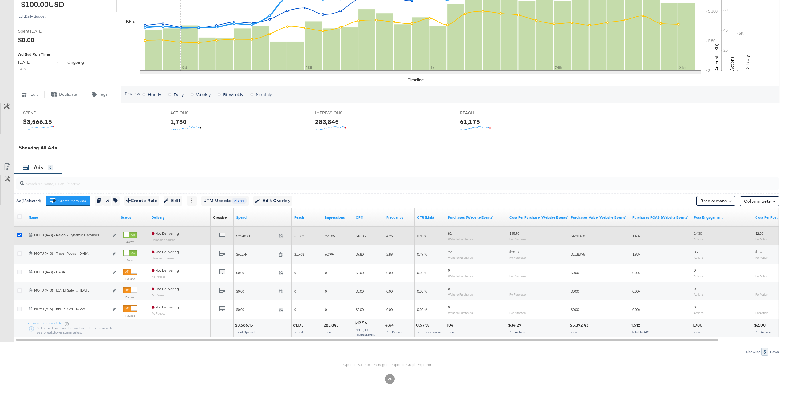
click at [20, 236] on icon at bounding box center [19, 235] width 5 height 5
click at [0, 0] on input "checkbox" at bounding box center [0, 0] width 0 height 0
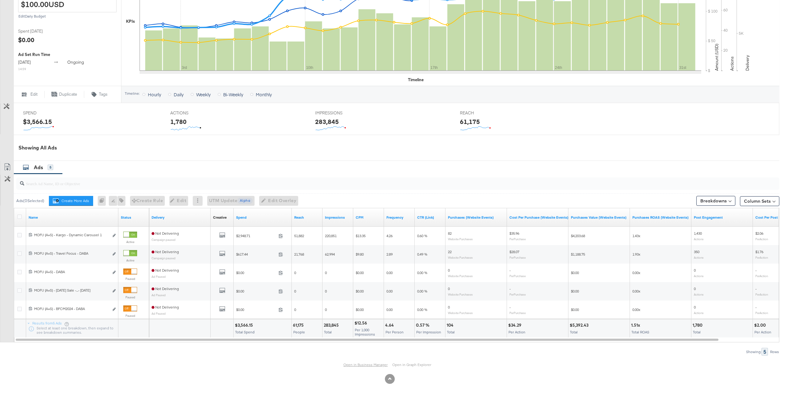
click at [359, 364] on link "Open in Business Manager" at bounding box center [366, 364] width 44 height 5
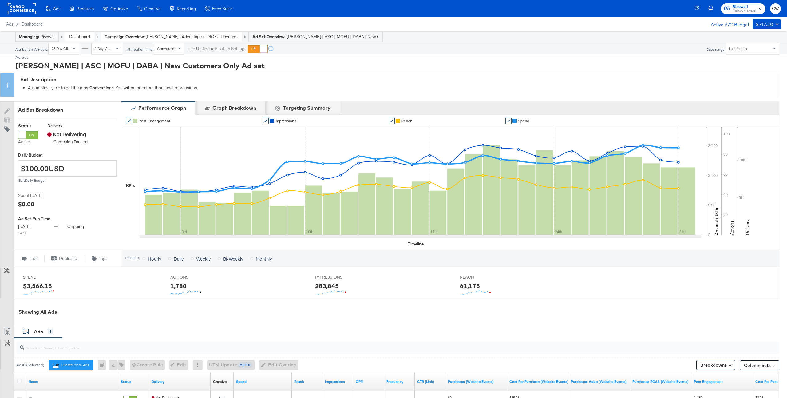
click at [85, 39] on link "Dashboard" at bounding box center [79, 37] width 21 height 6
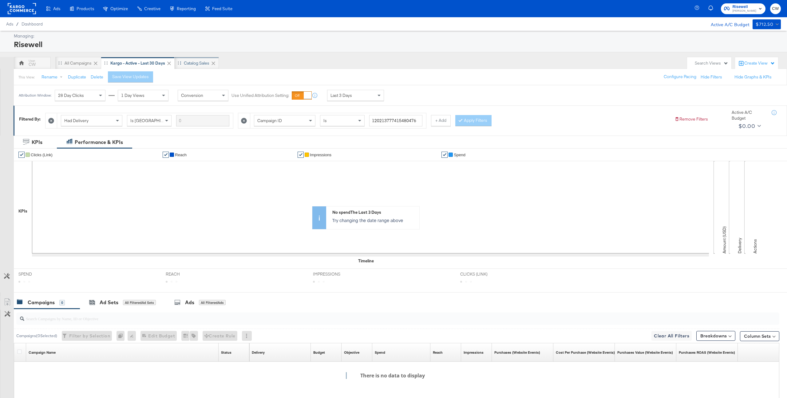
click at [188, 61] on div "Catalog Sales" at bounding box center [197, 63] width 26 height 6
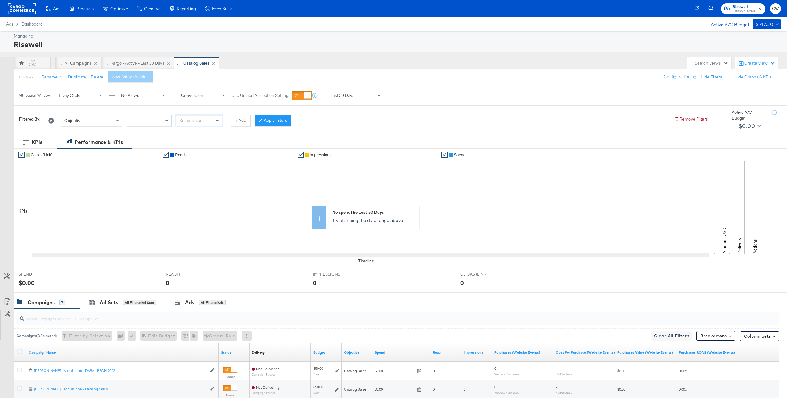
click at [189, 119] on div "Select values" at bounding box center [200, 120] width 46 height 10
type input "sa"
click at [296, 120] on button "Apply Filters" at bounding box center [278, 120] width 36 height 11
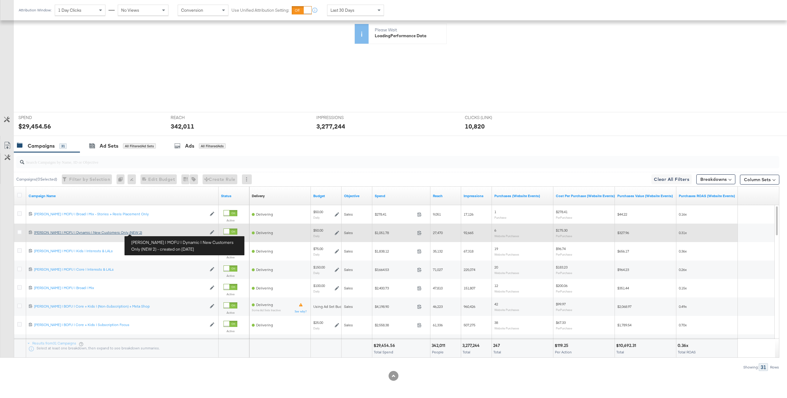
scroll to position [157, 0]
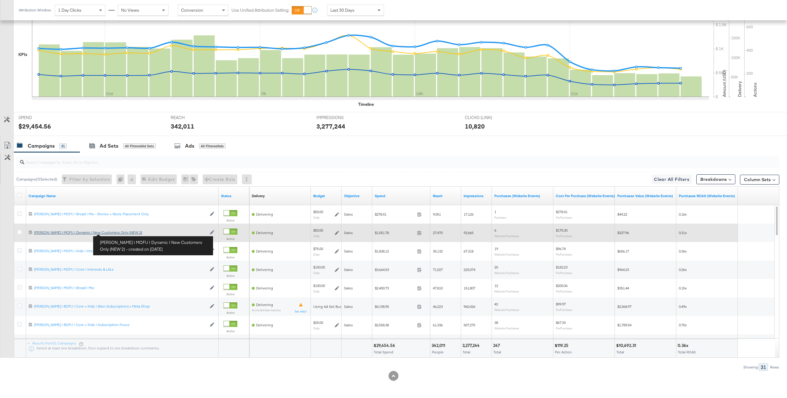
click at [116, 233] on div "Mason | MOFU | Dynamic | New Customers Only (NEW 2) Mason | MOFU | Dynamic | Ne…" at bounding box center [120, 232] width 173 height 5
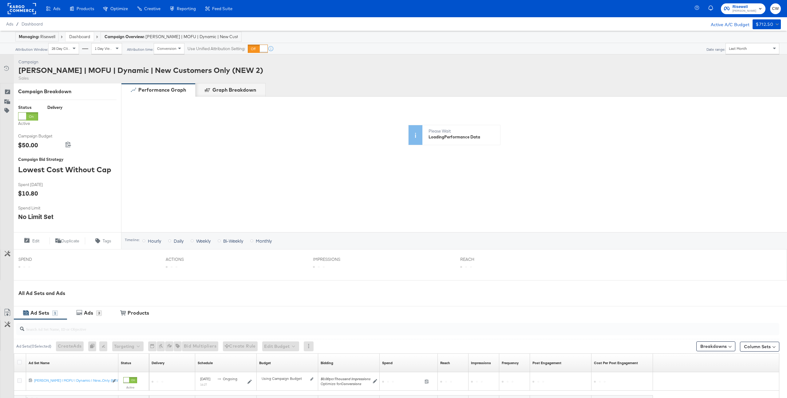
scroll to position [72, 0]
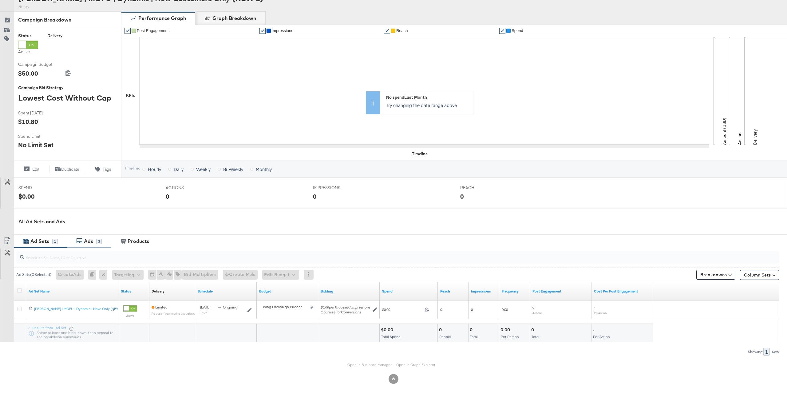
click at [99, 243] on div "3" at bounding box center [99, 242] width 6 height 6
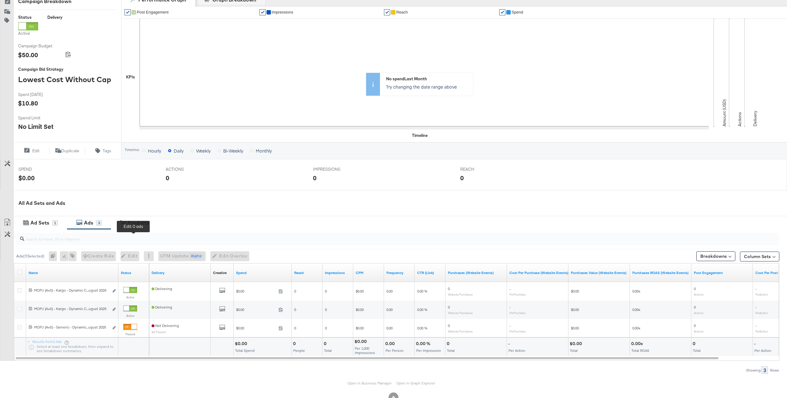
scroll to position [109, 0]
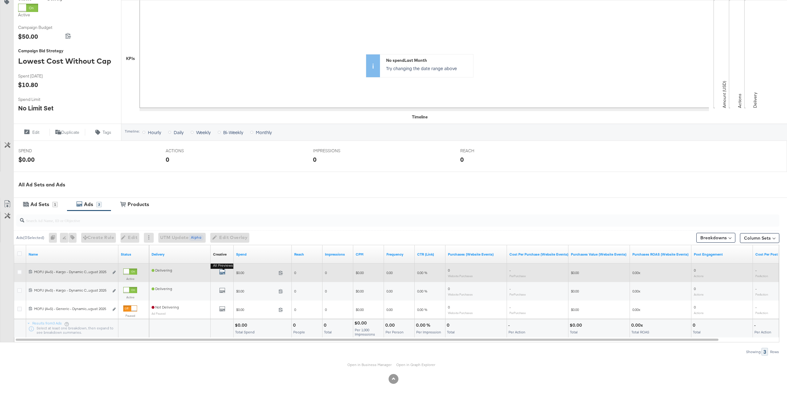
click at [222, 272] on icon "default" at bounding box center [222, 272] width 6 height 6
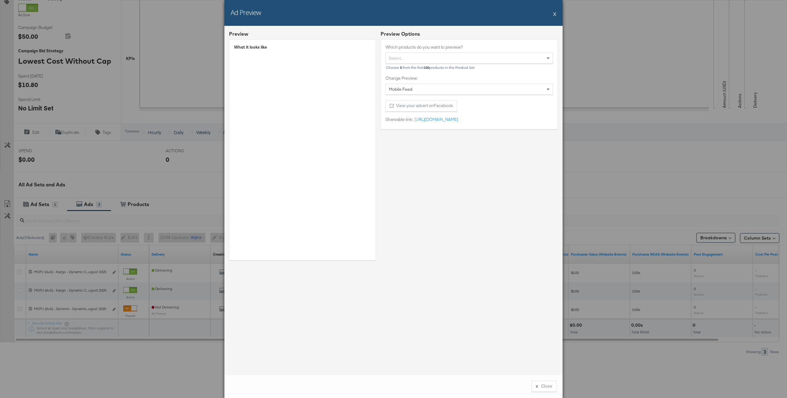
click at [554, 14] on button "X" at bounding box center [554, 14] width 3 height 12
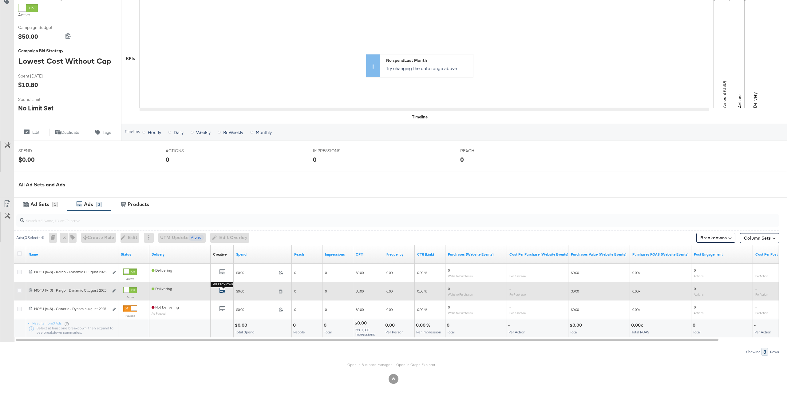
click at [223, 292] on icon "default" at bounding box center [222, 290] width 6 height 6
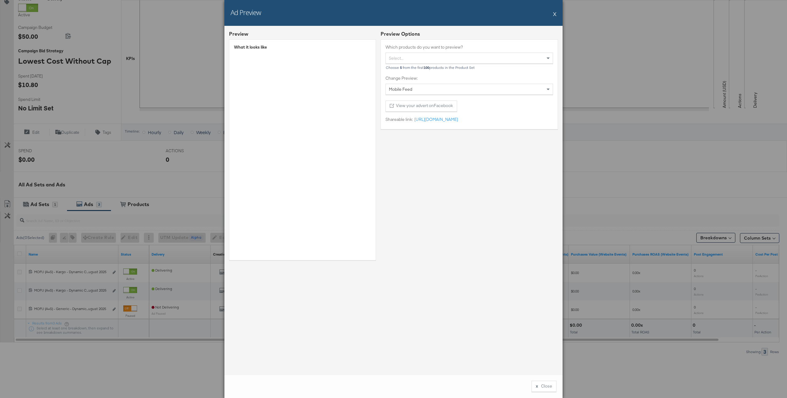
click at [556, 16] on button "X" at bounding box center [554, 14] width 3 height 12
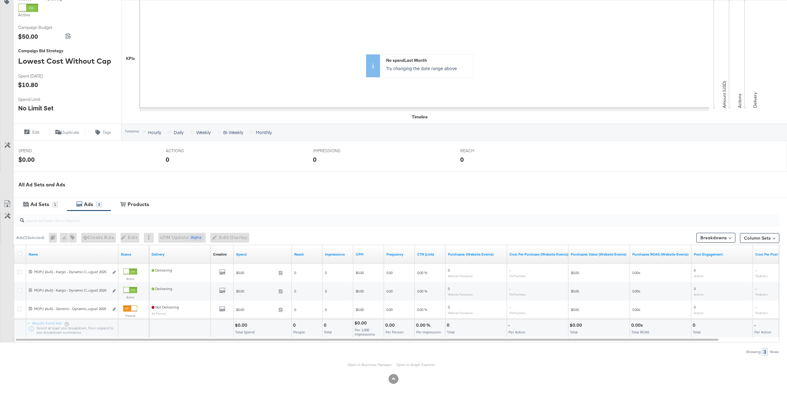
scroll to position [0, 0]
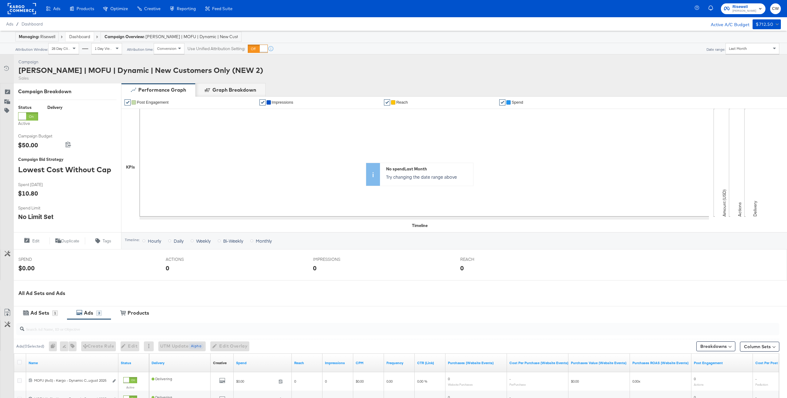
click at [752, 50] on div "Last Month" at bounding box center [752, 48] width 53 height 10
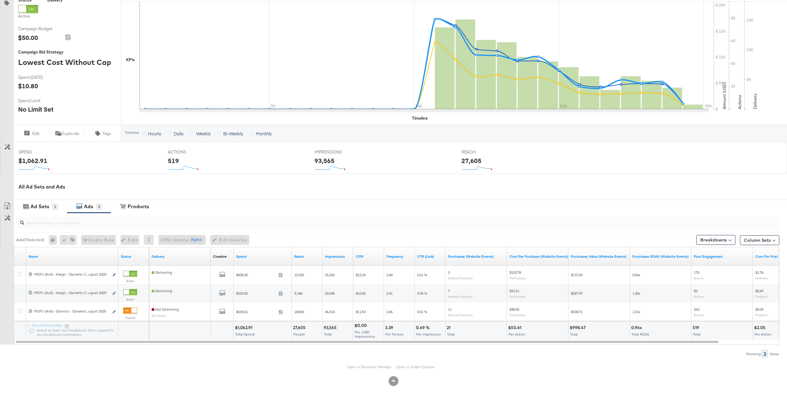
scroll to position [110, 0]
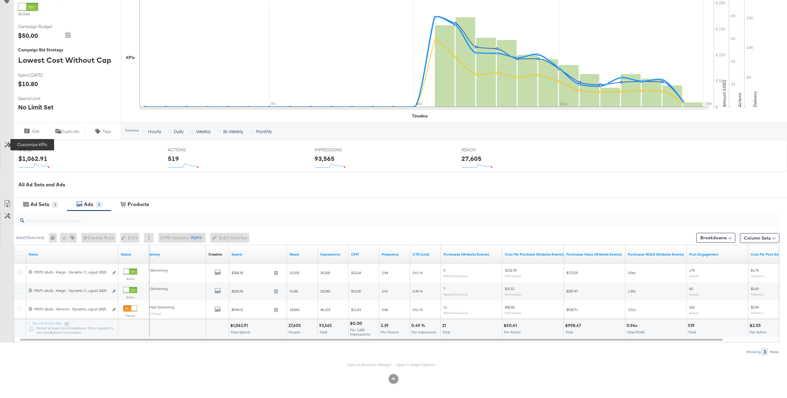
click at [6, 145] on icon at bounding box center [8, 145] width 6 height 6
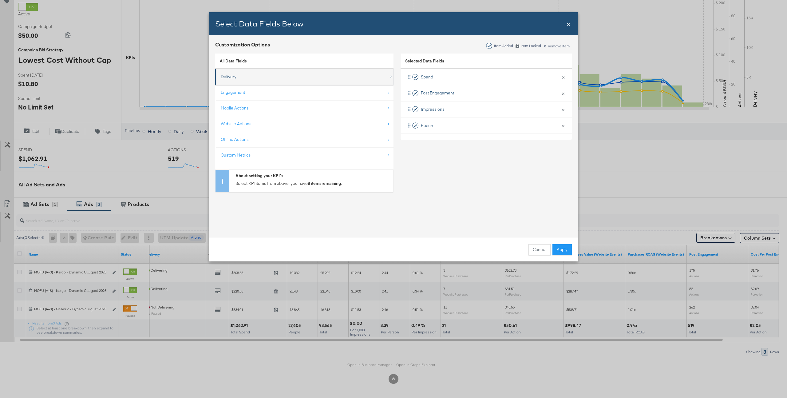
click at [261, 80] on div "Delivery" at bounding box center [305, 76] width 168 height 13
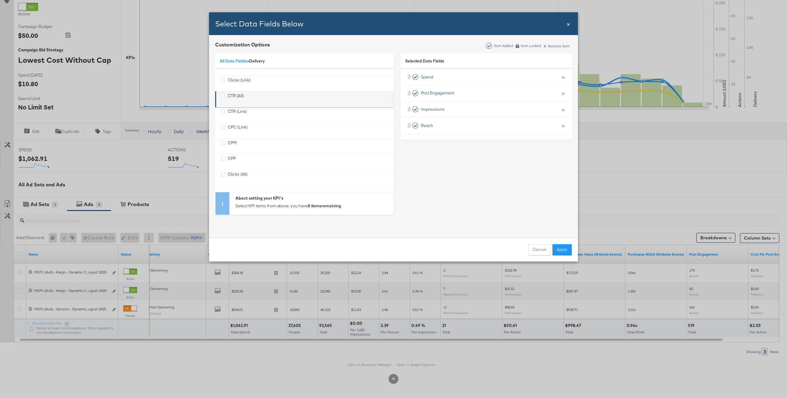
scroll to position [0, 0]
click at [236, 57] on div "All Data Fields » Delivery" at bounding box center [304, 62] width 178 height 16
click at [235, 61] on link "All Data Fields" at bounding box center [233, 61] width 27 height 6
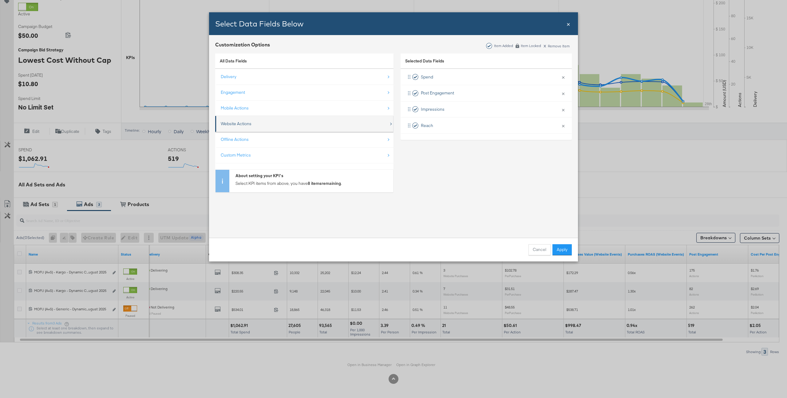
click at [238, 124] on div "Website Actions" at bounding box center [236, 124] width 31 height 6
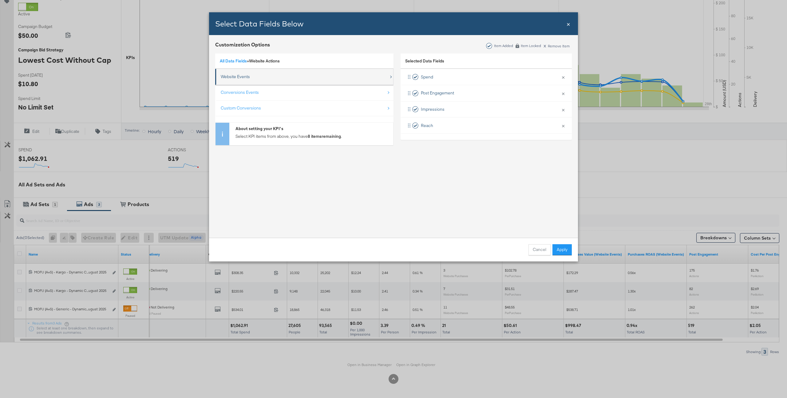
click at [238, 77] on div "Website Events" at bounding box center [235, 77] width 29 height 6
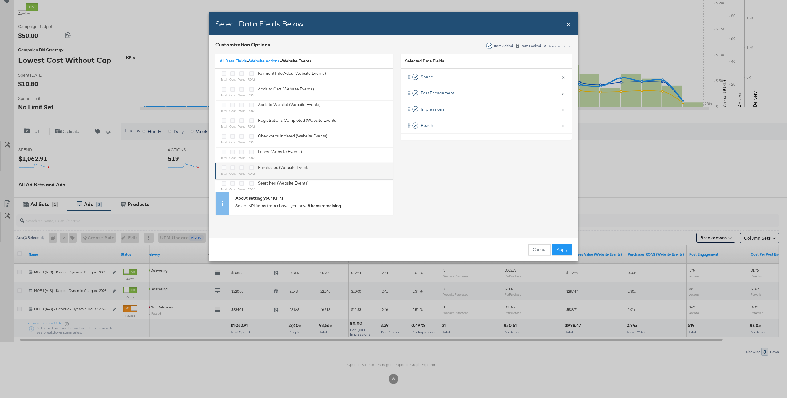
click at [249, 167] on div "Bulk Add Locations Modal" at bounding box center [252, 168] width 8 height 7
click at [243, 168] on icon "Bulk Add Locations Modal" at bounding box center [242, 167] width 5 height 5
click at [0, 0] on input "Bulk Add Locations Modal" at bounding box center [0, 0] width 0 height 0
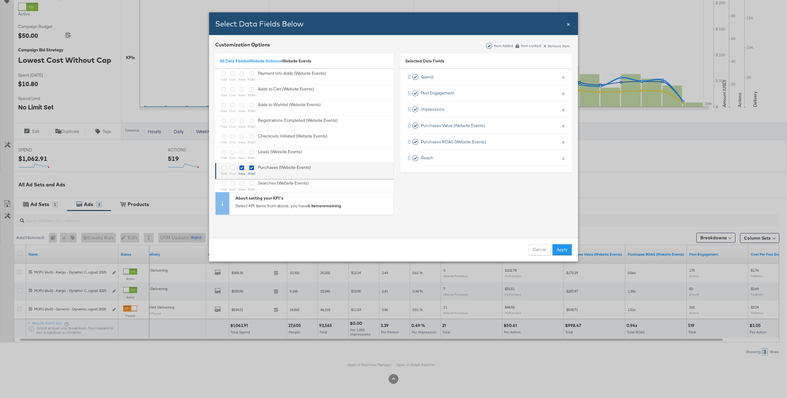
click at [231, 170] on label "Bulk Add Locations Modal" at bounding box center [232, 168] width 5 height 6
click at [0, 0] on input "Bulk Add Locations Modal" at bounding box center [0, 0] width 0 height 0
click at [225, 170] on label "Bulk Add Locations Modal" at bounding box center [224, 168] width 5 height 6
click at [0, 0] on input "Bulk Add Locations Modal" at bounding box center [0, 0] width 0 height 0
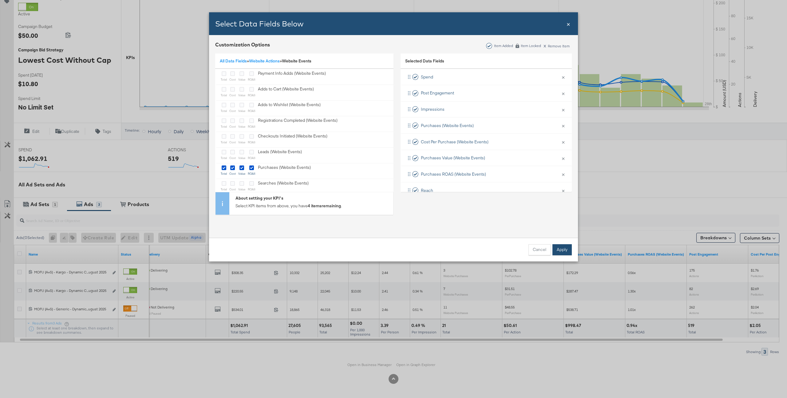
click at [563, 250] on button "Apply" at bounding box center [562, 249] width 19 height 11
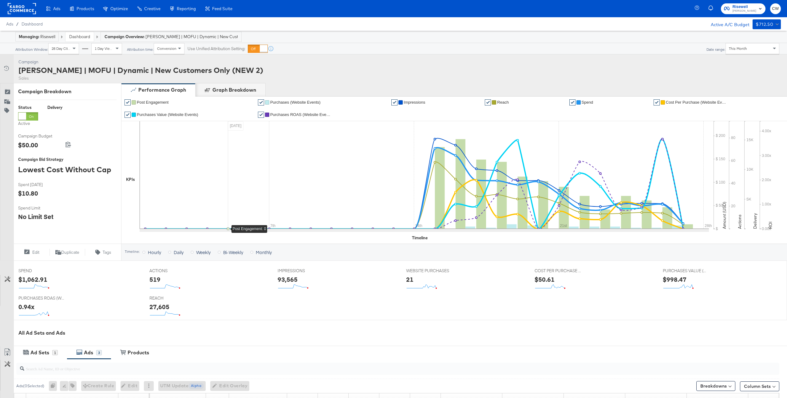
scroll to position [29, 0]
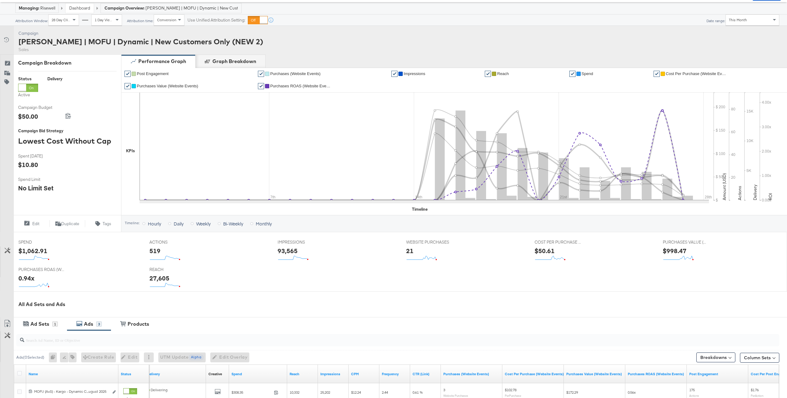
click at [298, 88] on span "Purchases ROAS (Website Events)" at bounding box center [301, 86] width 62 height 5
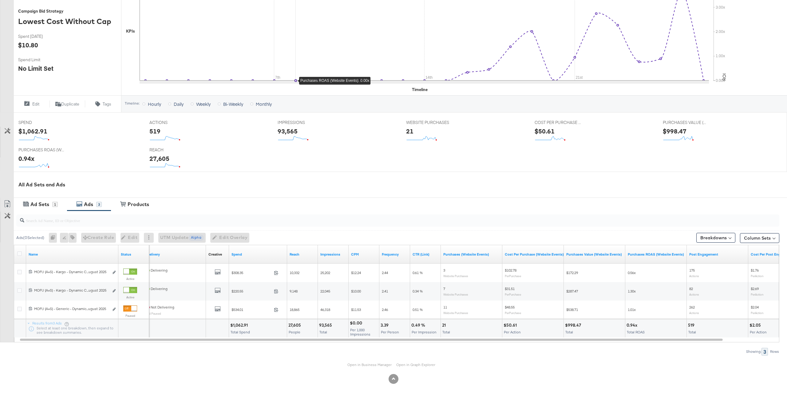
scroll to position [148, 0]
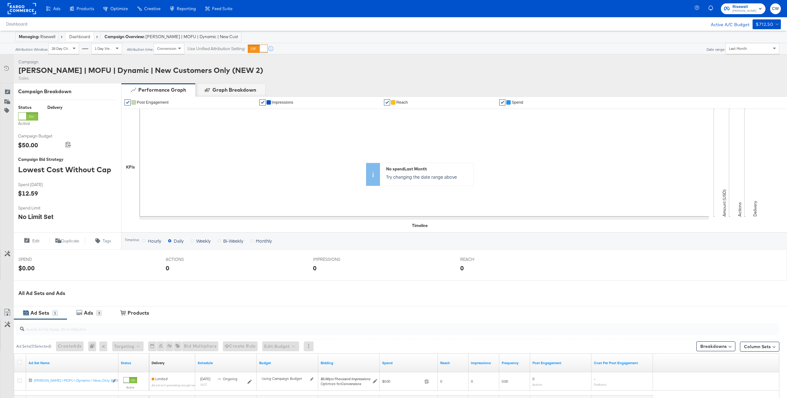
click at [84, 39] on link "Dashboard" at bounding box center [79, 37] width 21 height 6
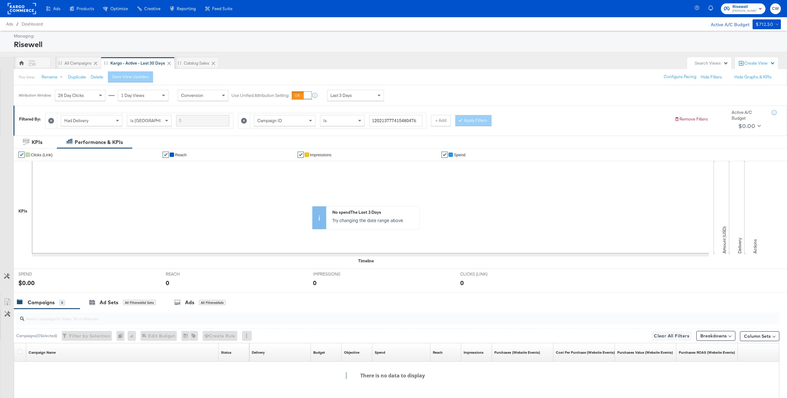
scroll to position [64, 0]
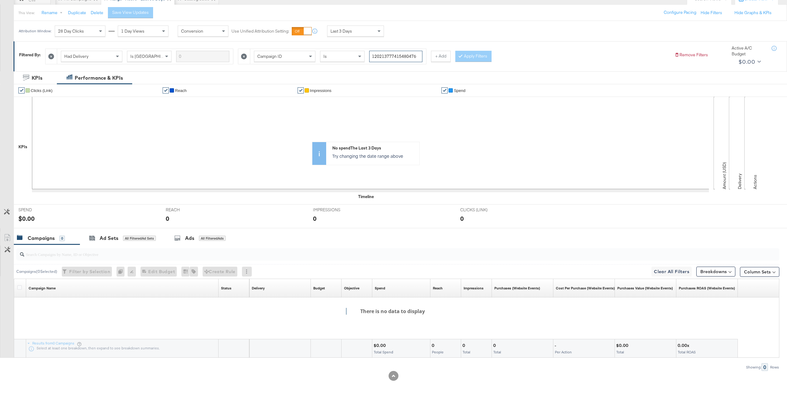
click at [389, 61] on input "120213777415480476" at bounding box center [395, 56] width 53 height 11
click at [348, 34] on span "Last 3 Days" at bounding box center [342, 31] width 22 height 6
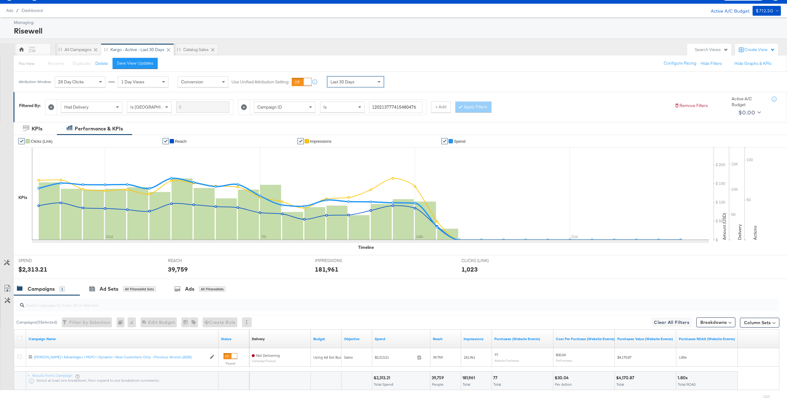
scroll to position [46, 0]
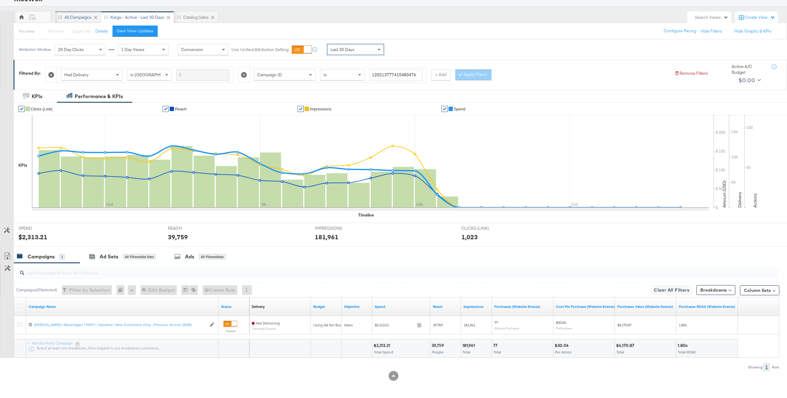
click at [77, 21] on div "All Campaigns" at bounding box center [78, 17] width 46 height 12
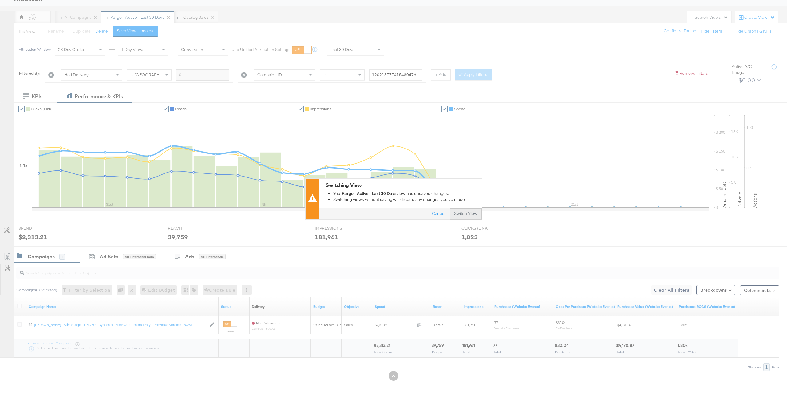
click at [473, 212] on button "Switch View" at bounding box center [466, 214] width 32 height 11
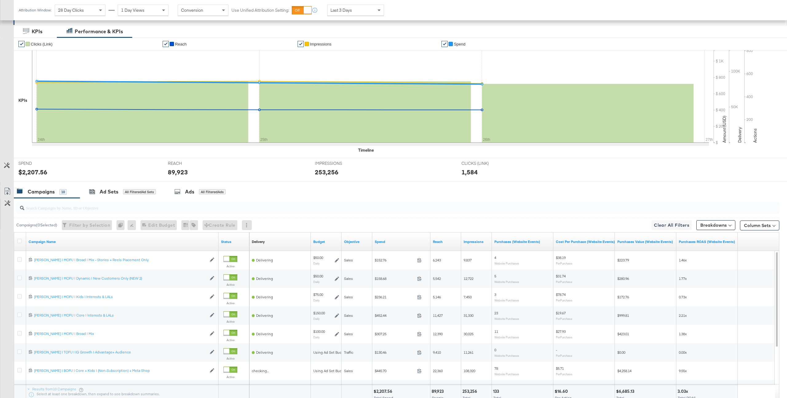
scroll to position [157, 0]
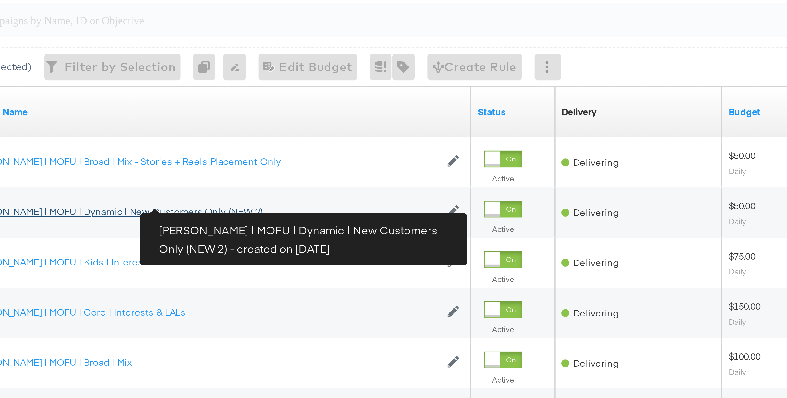
click at [122, 233] on div "[PERSON_NAME] | MOFU | Dynamic | New Customers Only (NEW 2) [PERSON_NAME] | MOF…" at bounding box center [120, 232] width 173 height 5
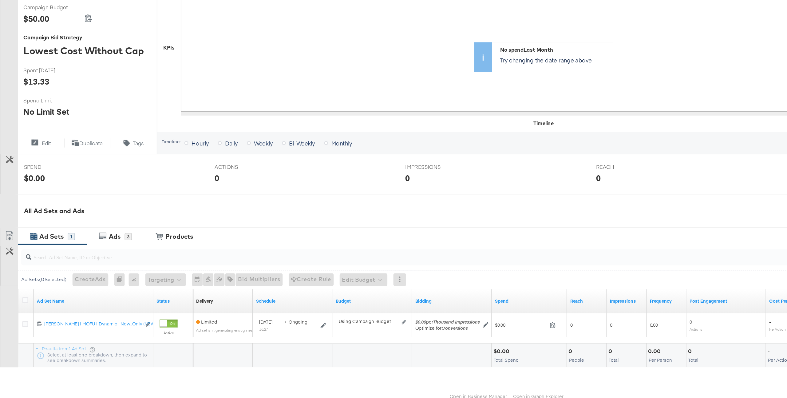
scroll to position [65, 0]
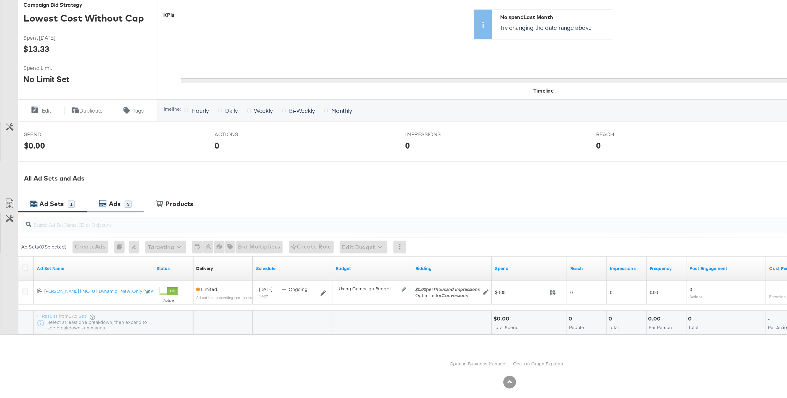
click at [98, 249] on div "3" at bounding box center [99, 248] width 6 height 6
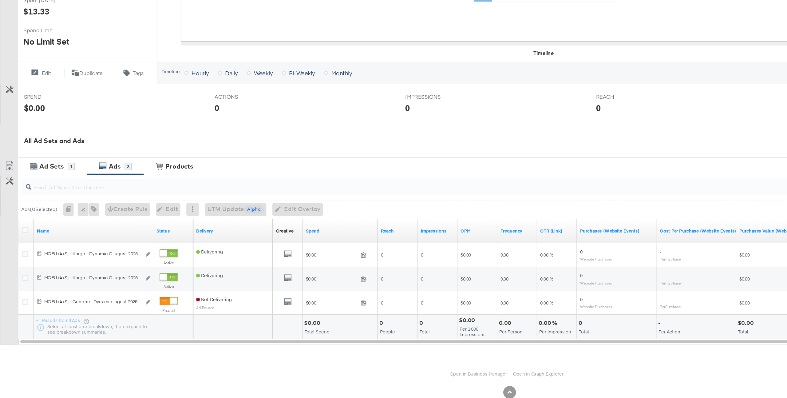
scroll to position [0, 0]
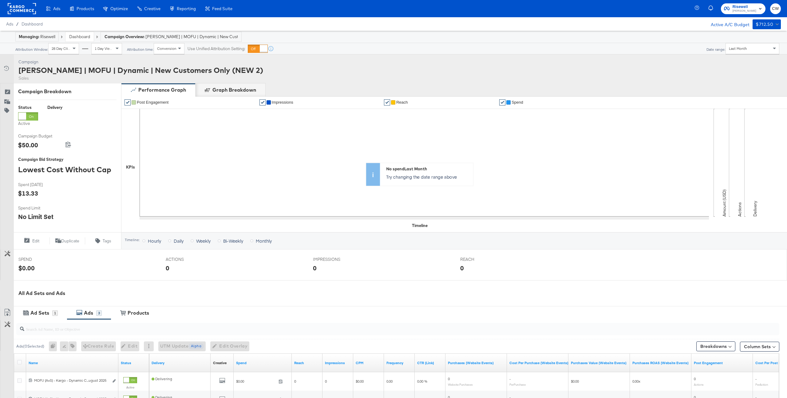
click at [745, 49] on span "Last Month" at bounding box center [738, 48] width 18 height 5
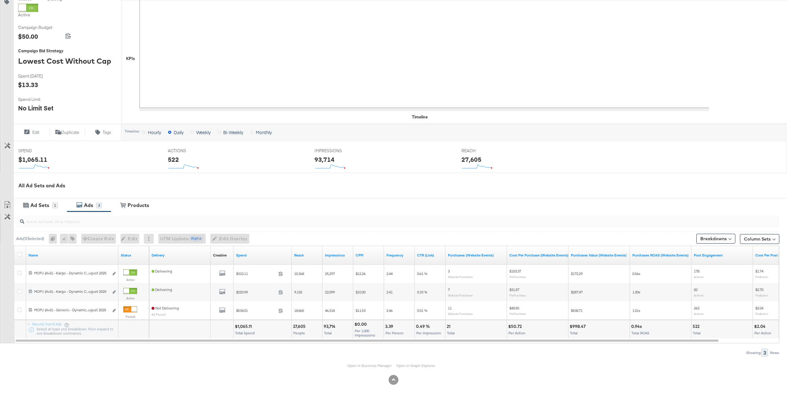
scroll to position [110, 0]
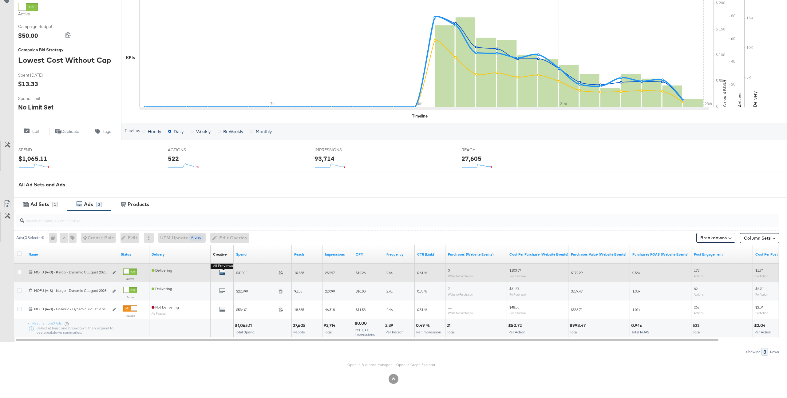
click at [225, 272] on icon "default" at bounding box center [222, 272] width 6 height 6
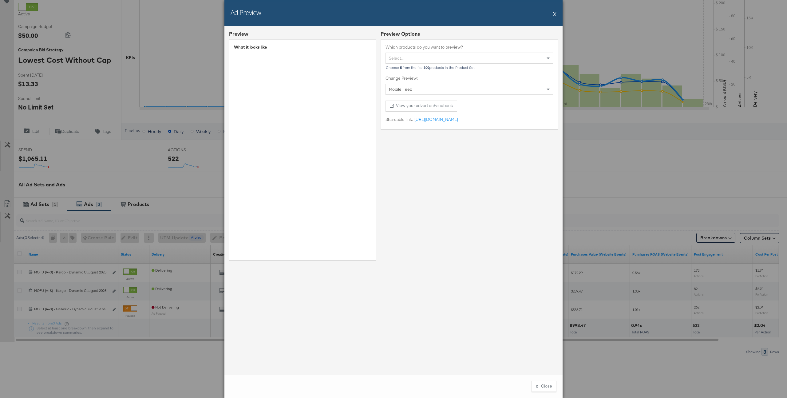
click at [554, 12] on button "X" at bounding box center [554, 14] width 3 height 12
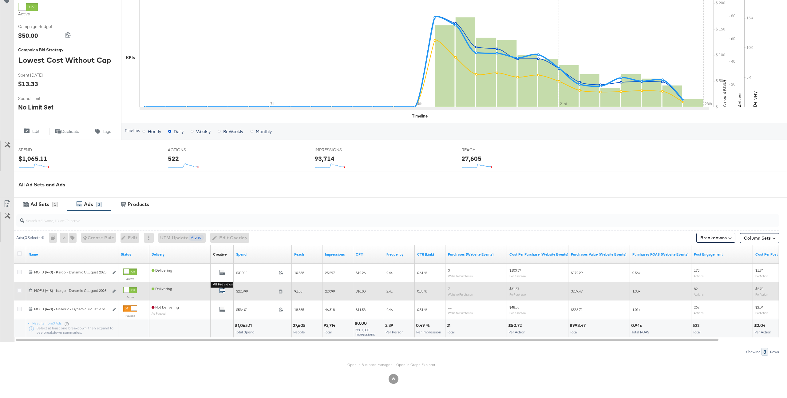
click at [223, 291] on icon "default" at bounding box center [222, 291] width 6 height 6
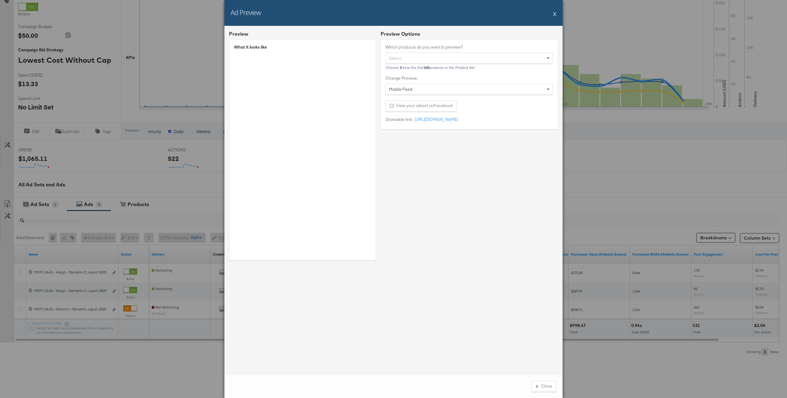
click at [554, 13] on button "X" at bounding box center [554, 14] width 3 height 12
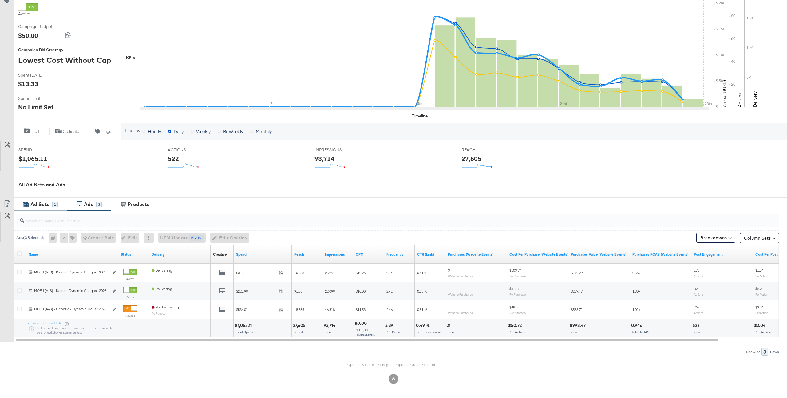
click at [47, 206] on div "Ad Sets" at bounding box center [39, 204] width 19 height 7
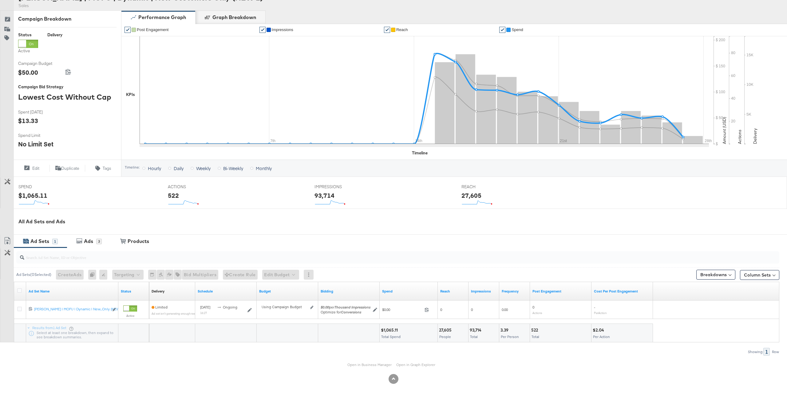
click at [514, 34] on li "✔ Spend" at bounding box center [555, 30] width 111 height 12
click at [520, 32] on li "✔ Spend" at bounding box center [555, 30] width 111 height 12
click at [516, 30] on span "Spend" at bounding box center [518, 29] width 12 height 5
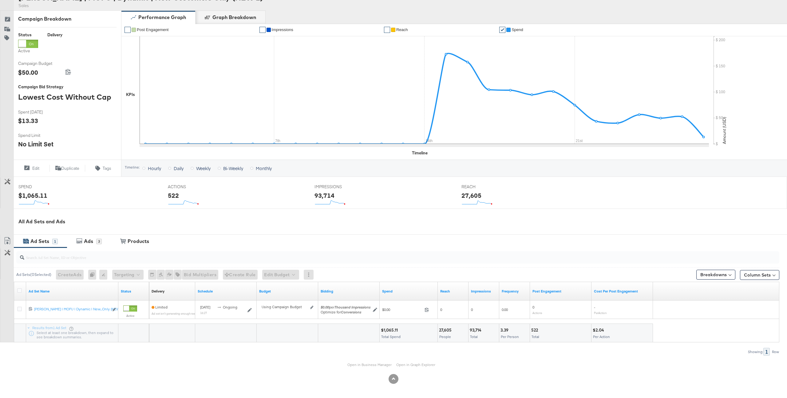
scroll to position [0, 0]
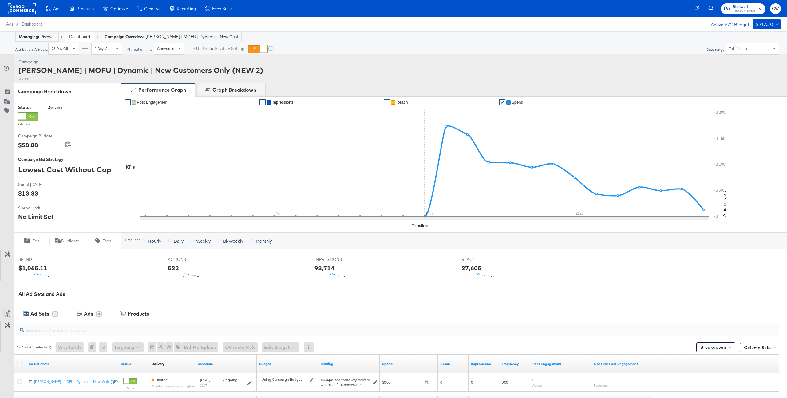
click at [34, 12] on rect at bounding box center [22, 8] width 28 height 11
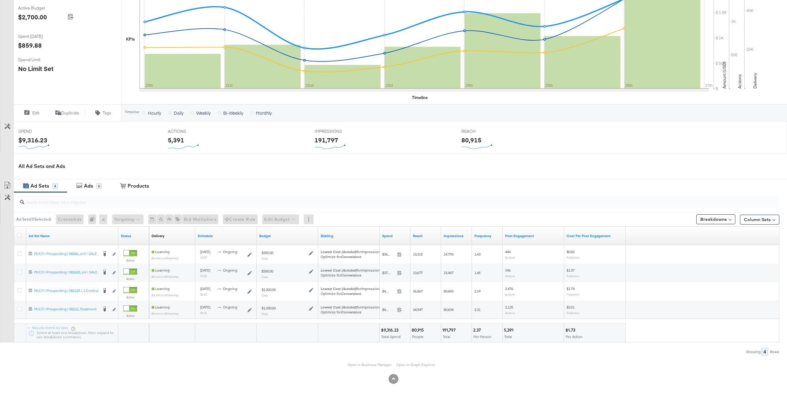
scroll to position [128, 0]
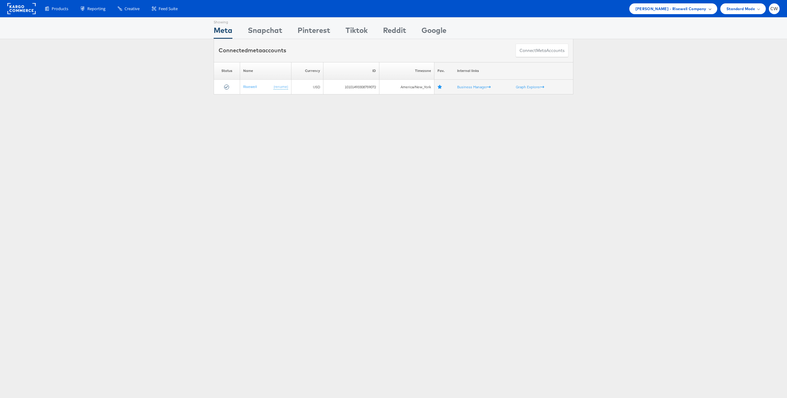
click at [675, 8] on span "[PERSON_NAME] - Risewell Company" at bounding box center [671, 9] width 71 height 6
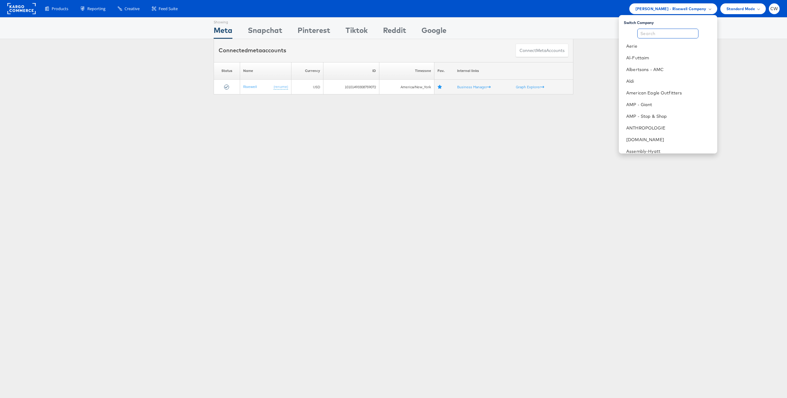
click at [668, 34] on input "text" at bounding box center [668, 34] width 61 height 10
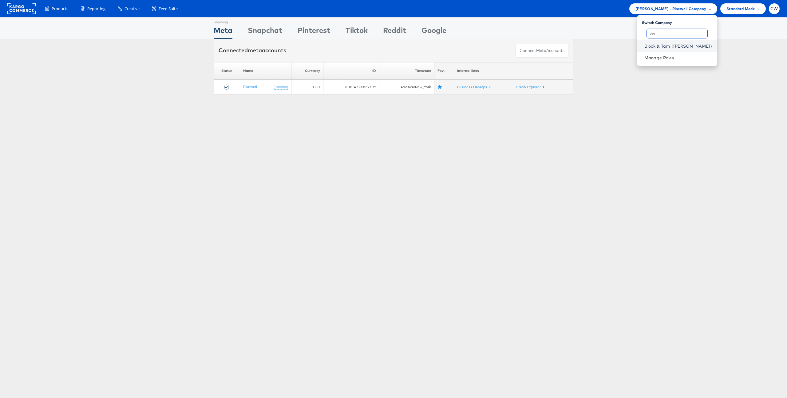
type input "ver"
click at [680, 44] on link "Block & Tam ([PERSON_NAME])" at bounding box center [679, 46] width 68 height 6
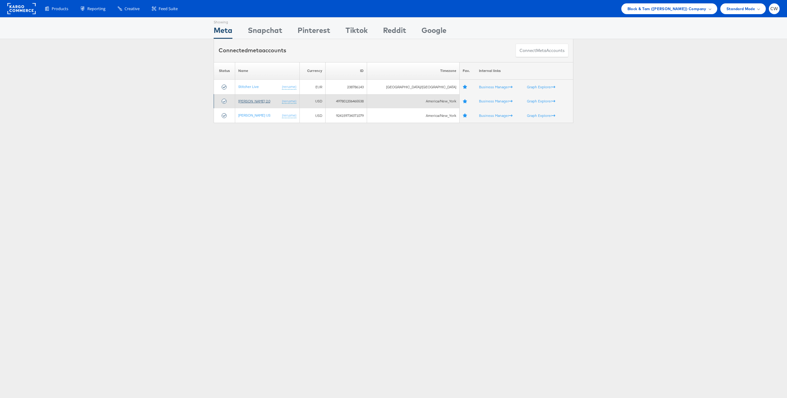
click at [257, 102] on link "[PERSON_NAME] 2.0" at bounding box center [254, 101] width 32 height 5
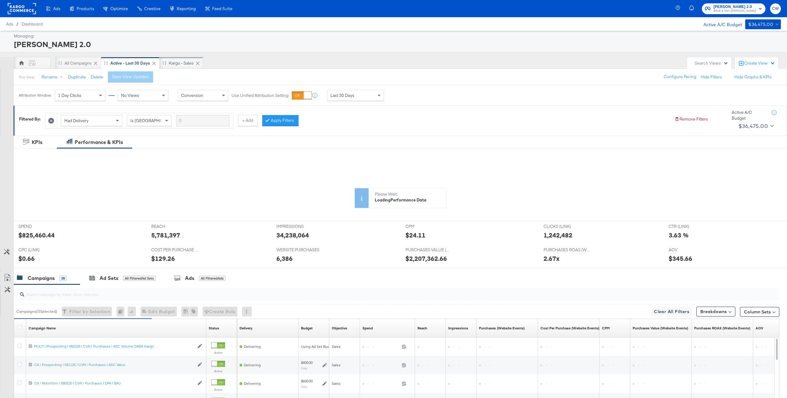
click at [181, 64] on div "Kargo - Sales" at bounding box center [181, 63] width 25 height 6
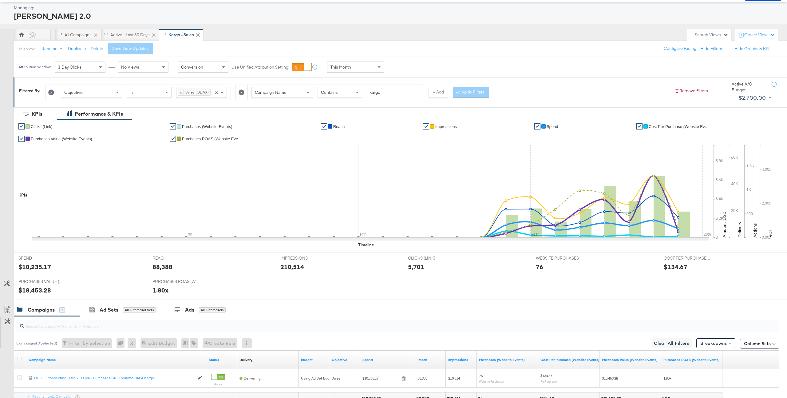
scroll to position [82, 0]
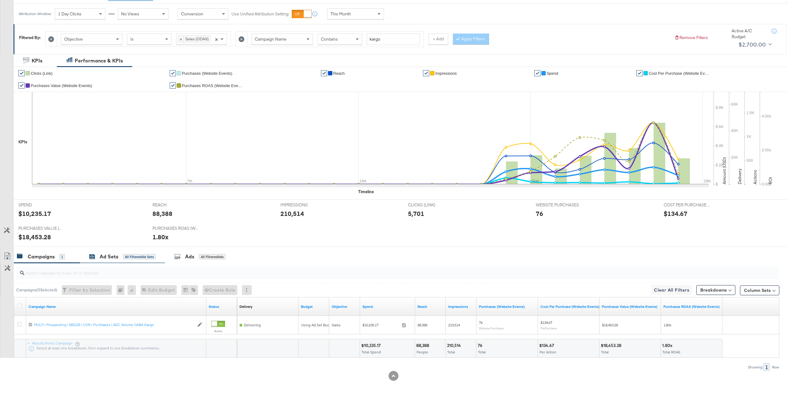
click at [130, 258] on div "All Filtered Ad Sets" at bounding box center [139, 257] width 33 height 6
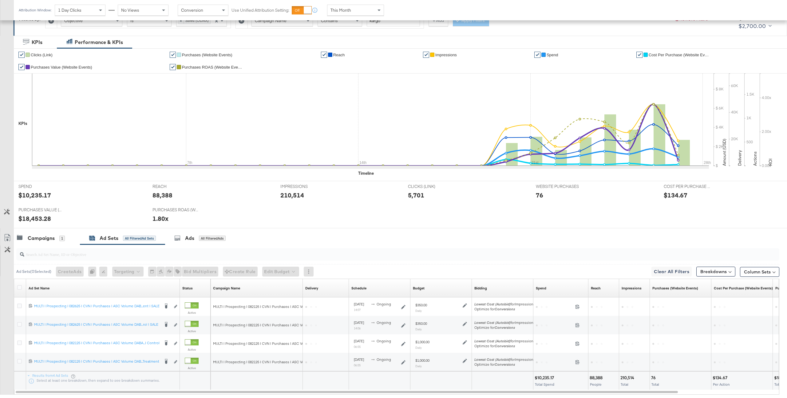
scroll to position [137, 0]
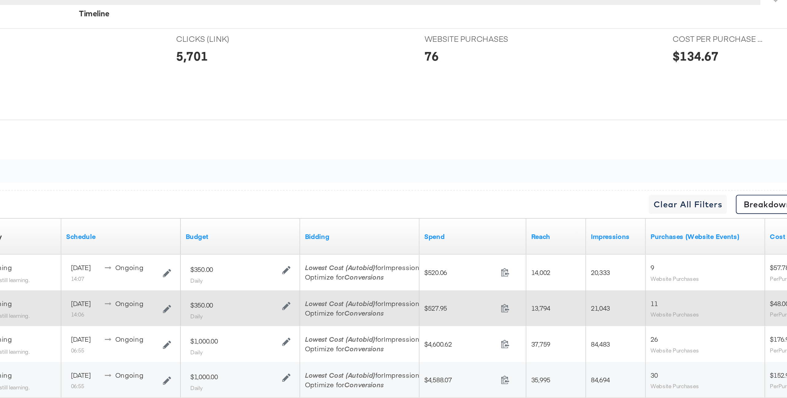
click at [655, 287] on span "11" at bounding box center [655, 285] width 4 height 5
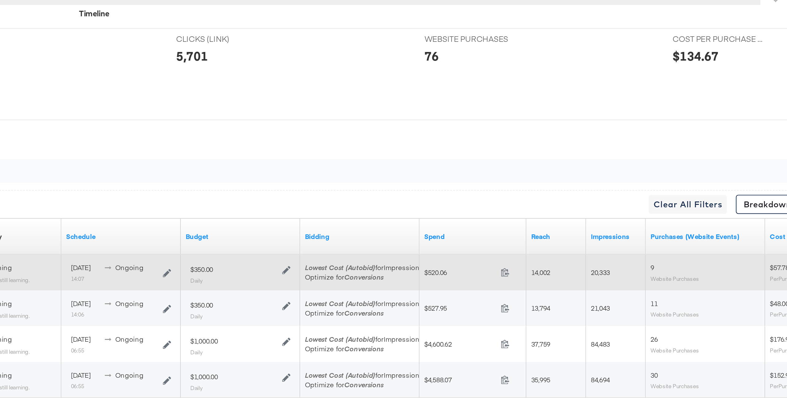
click at [654, 267] on span "9" at bounding box center [654, 267] width 2 height 5
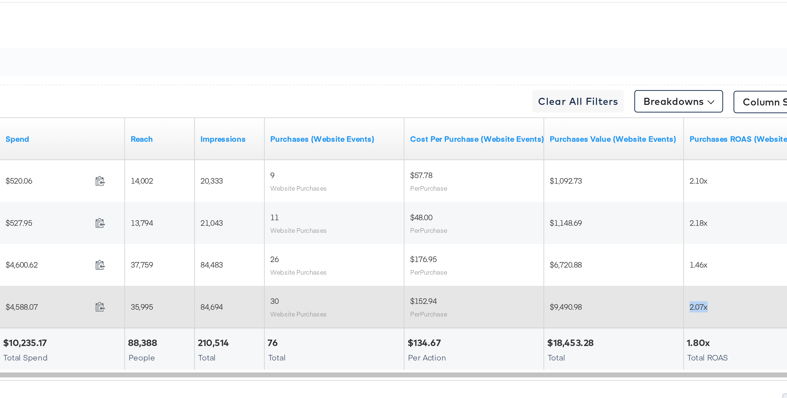
drag, startPoint x: 721, startPoint y: 324, endPoint x: 744, endPoint y: 324, distance: 22.5
click at [743, 324] on div "2.07x" at bounding box center [749, 325] width 57 height 5
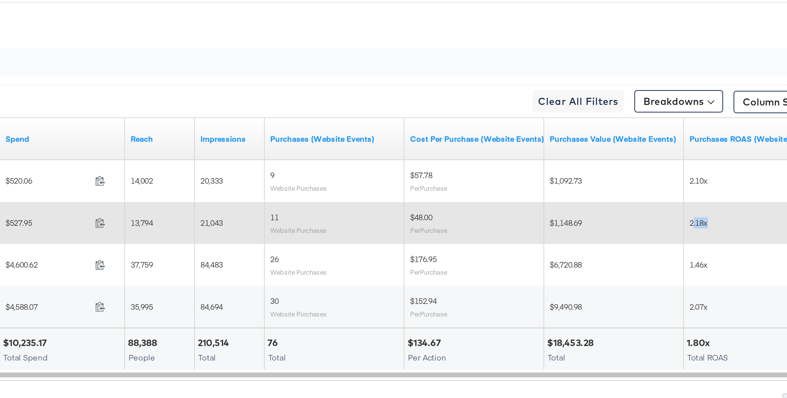
drag, startPoint x: 723, startPoint y: 288, endPoint x: 741, endPoint y: 287, distance: 18.2
click at [740, 287] on div "2.18x" at bounding box center [749, 288] width 57 height 5
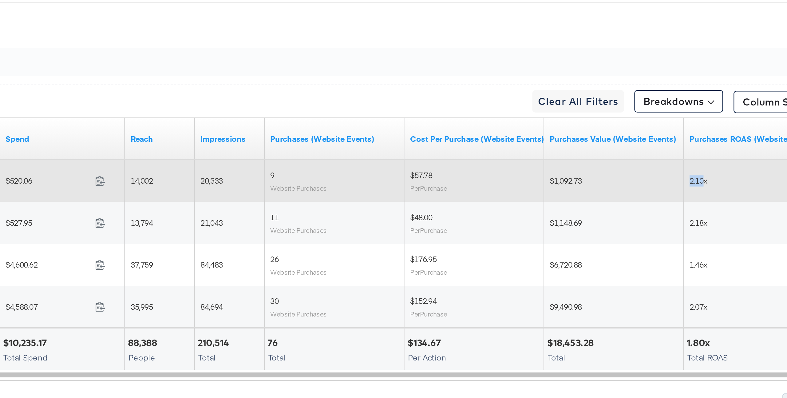
drag, startPoint x: 720, startPoint y: 269, endPoint x: 728, endPoint y: 269, distance: 8.9
click at [728, 269] on div "2.10x" at bounding box center [750, 270] width 62 height 10
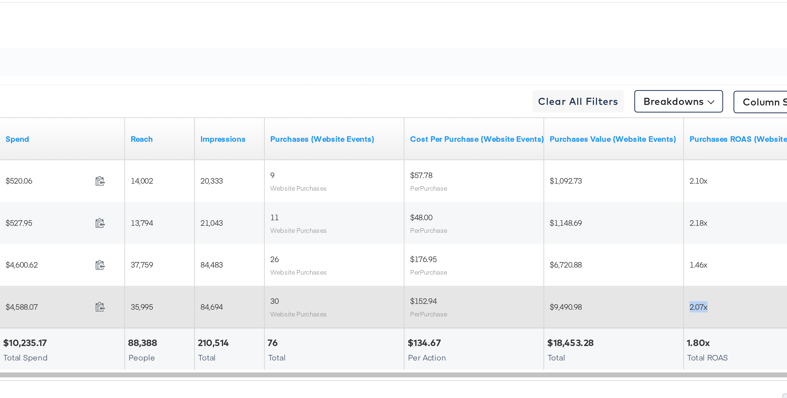
drag, startPoint x: 720, startPoint y: 325, endPoint x: 741, endPoint y: 325, distance: 21.2
click at [741, 325] on div "2.07x" at bounding box center [750, 325] width 62 height 10
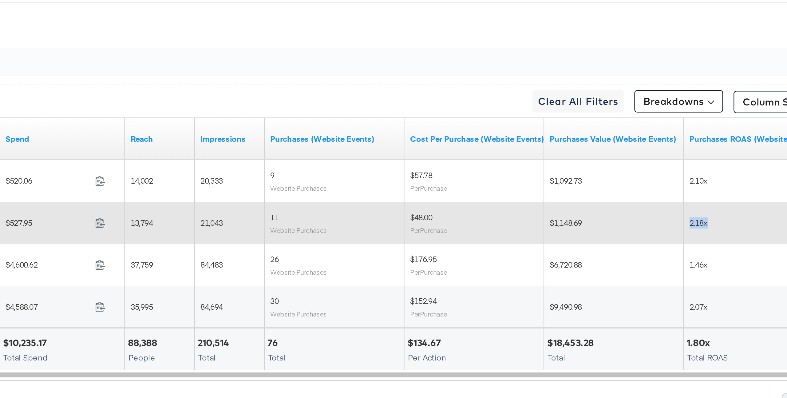
drag, startPoint x: 721, startPoint y: 289, endPoint x: 736, endPoint y: 289, distance: 15.4
click at [736, 289] on div "2.18x" at bounding box center [749, 288] width 57 height 5
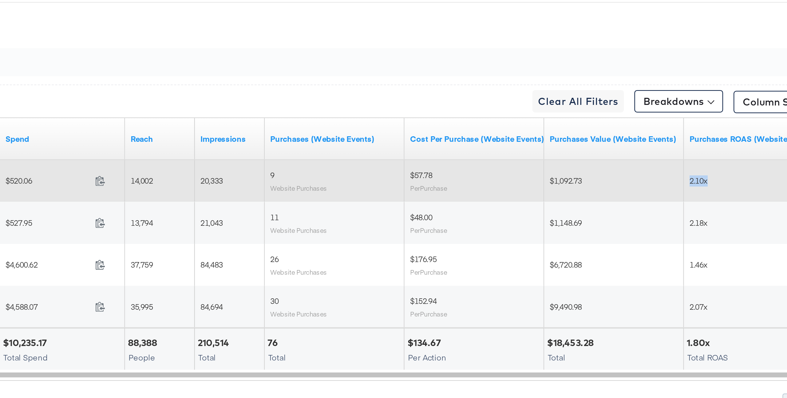
drag, startPoint x: 720, startPoint y: 269, endPoint x: 735, endPoint y: 269, distance: 14.2
click at [735, 269] on div "2.10x" at bounding box center [750, 270] width 62 height 10
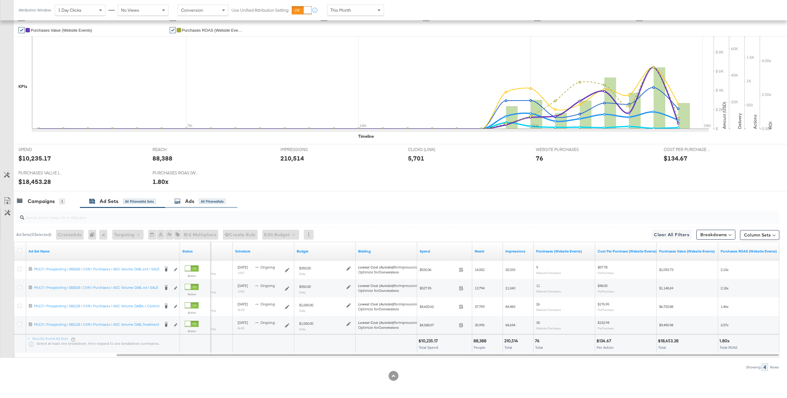
click at [214, 207] on div "Ads All Filtered Ads" at bounding box center [201, 201] width 72 height 13
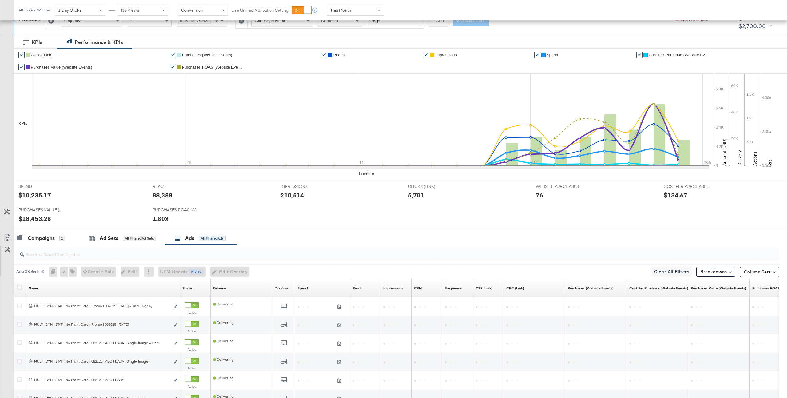
scroll to position [174, 0]
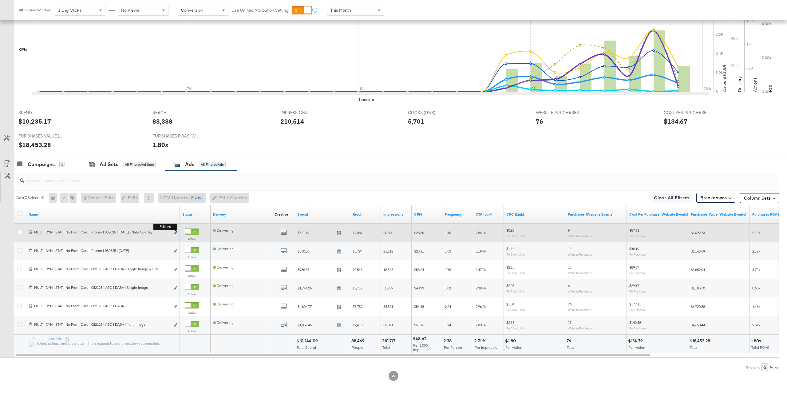
click at [177, 233] on icon "link" at bounding box center [175, 232] width 3 height 3
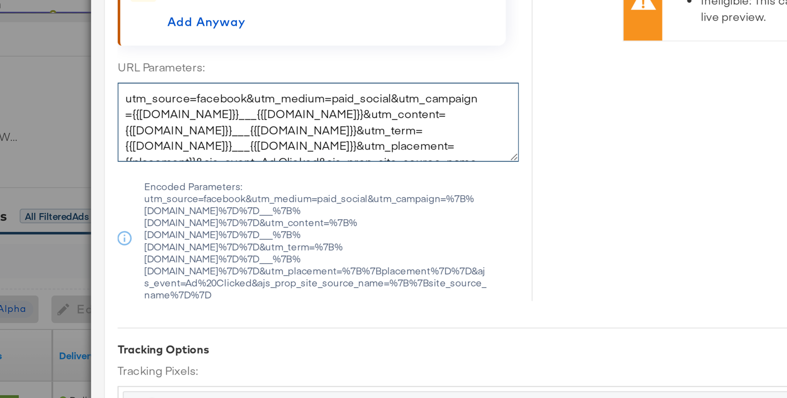
scroll to position [11, 0]
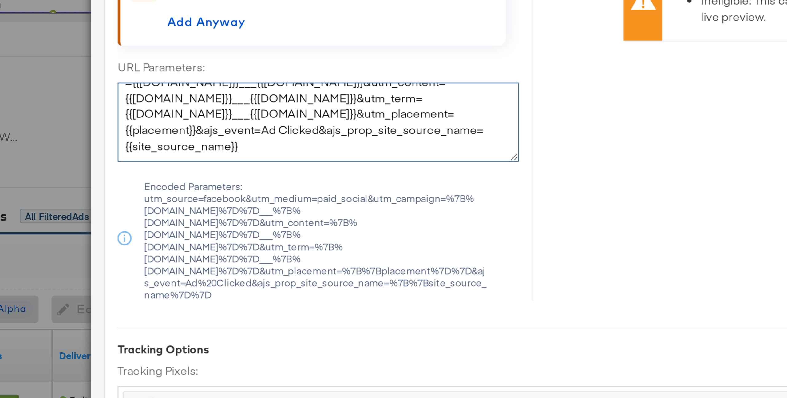
drag, startPoint x: 290, startPoint y: 133, endPoint x: 279, endPoint y: 128, distance: 12.4
click at [279, 128] on textarea "utm_source=facebook&utm_medium=paid_social&utm_campaign={{campaign.name}}___{{c…" at bounding box center [306, 131] width 144 height 28
click at [264, 128] on textarea "utm_source=facebook&utm_medium=paid_social&utm_campaign={{campaign.name}}___{{c…" at bounding box center [306, 131] width 144 height 28
drag, startPoint x: 264, startPoint y: 128, endPoint x: 275, endPoint y: 128, distance: 11.7
click at [275, 128] on textarea "utm_source=facebook&utm_medium=paid_social&utm_campaign={{campaign.name}}___{{c…" at bounding box center [306, 131] width 144 height 28
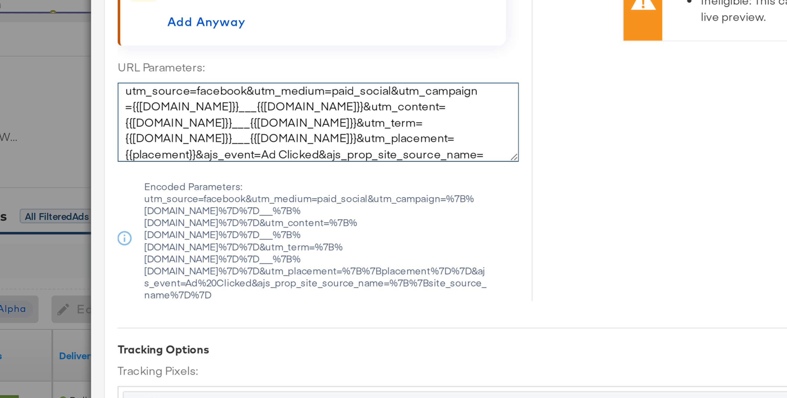
scroll to position [0, 0]
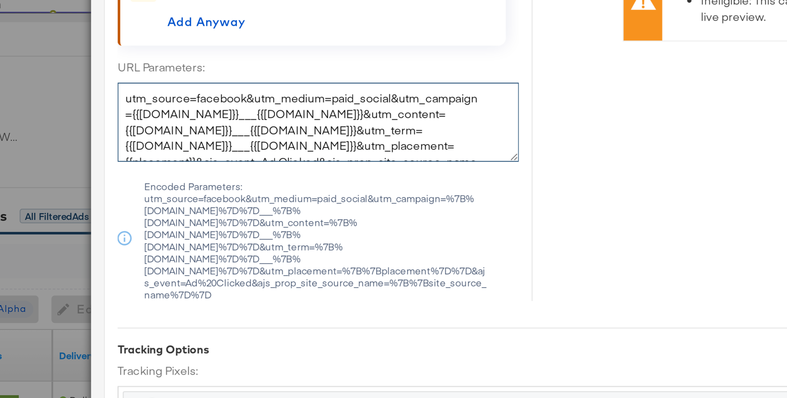
drag, startPoint x: 293, startPoint y: 122, endPoint x: 316, endPoint y: 122, distance: 22.8
click at [316, 122] on textarea "utm_source=facebook&utm_medium=paid_social&utm_campaign={{campaign.name}}___{{c…" at bounding box center [306, 131] width 144 height 28
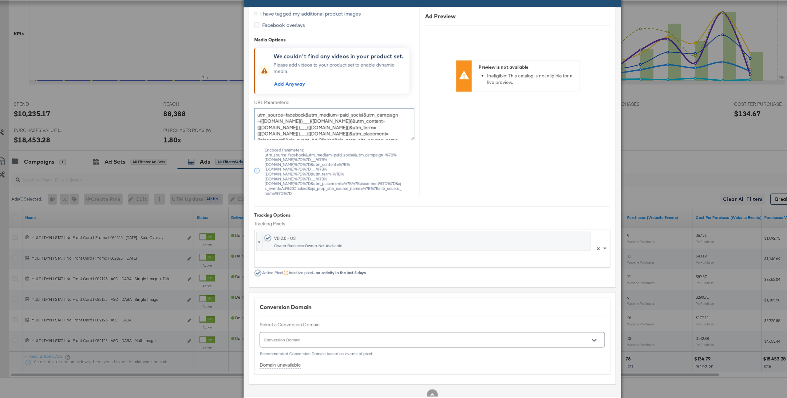
scroll to position [174, 0]
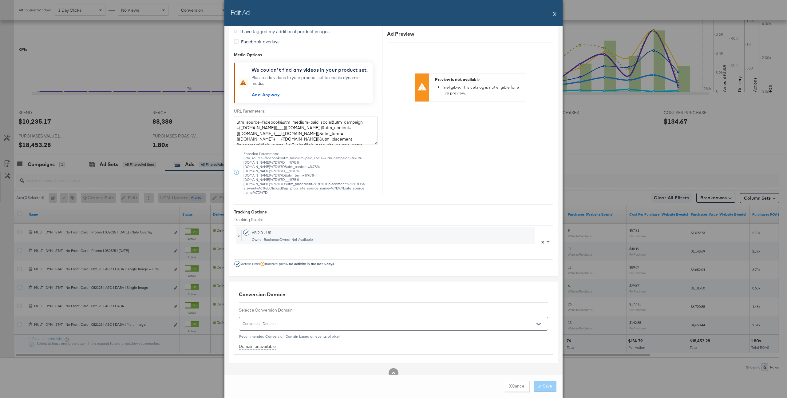
click at [554, 13] on button "X" at bounding box center [554, 14] width 3 height 12
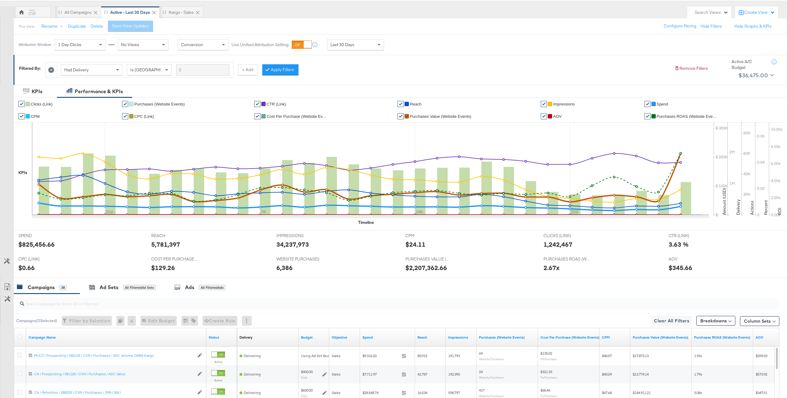
scroll to position [192, 0]
